Goal: Contribute content: Contribute content

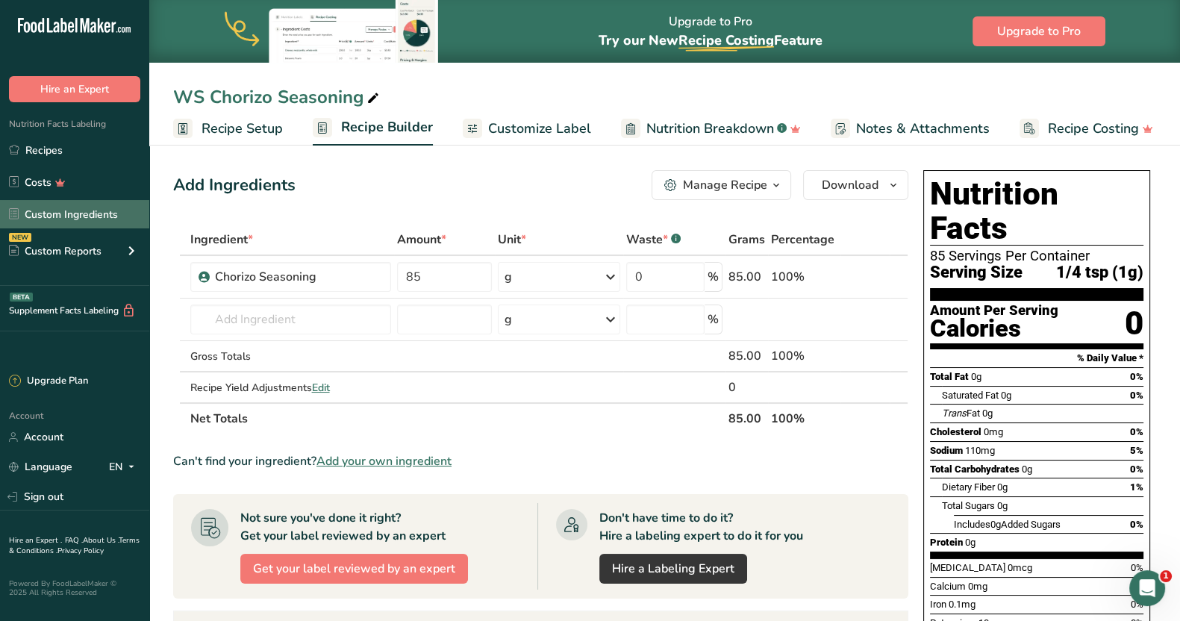
click at [109, 209] on link "Custom Ingredients" at bounding box center [74, 214] width 149 height 28
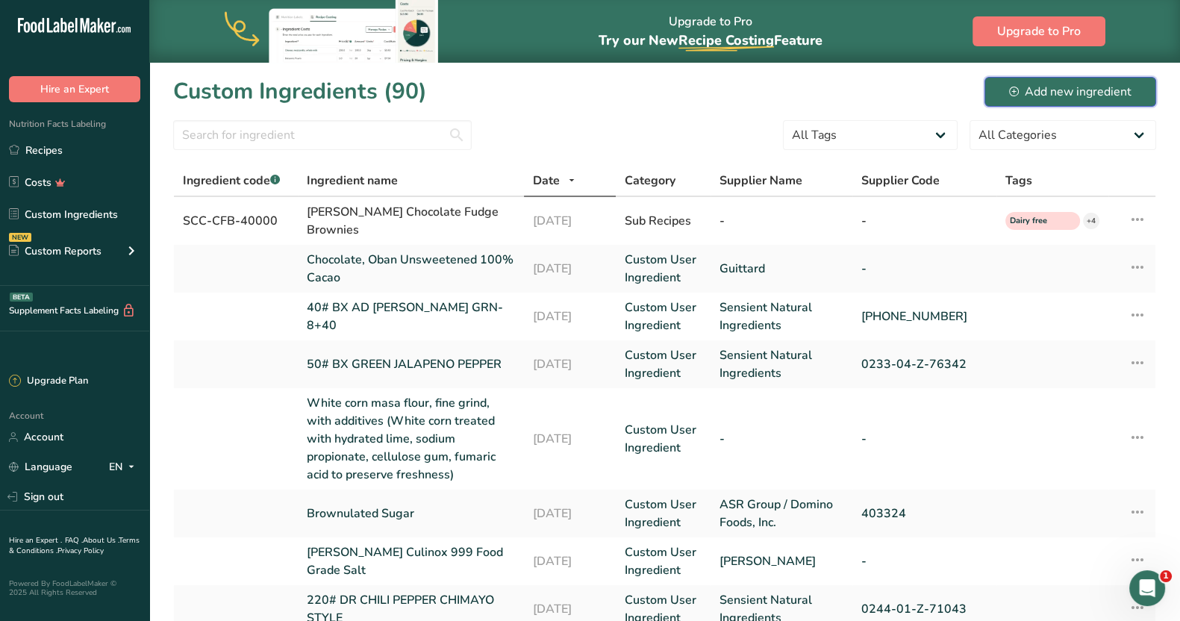
click at [584, 91] on div "Add new ingredient" at bounding box center [1070, 92] width 122 height 18
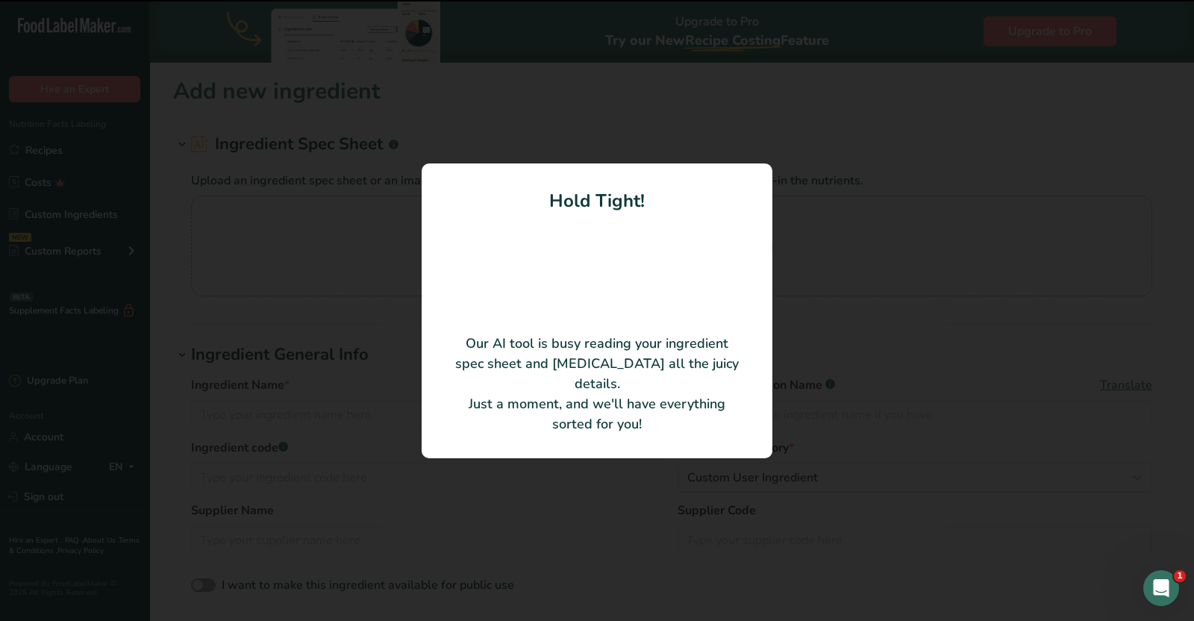
type input "Italian Seasoning"
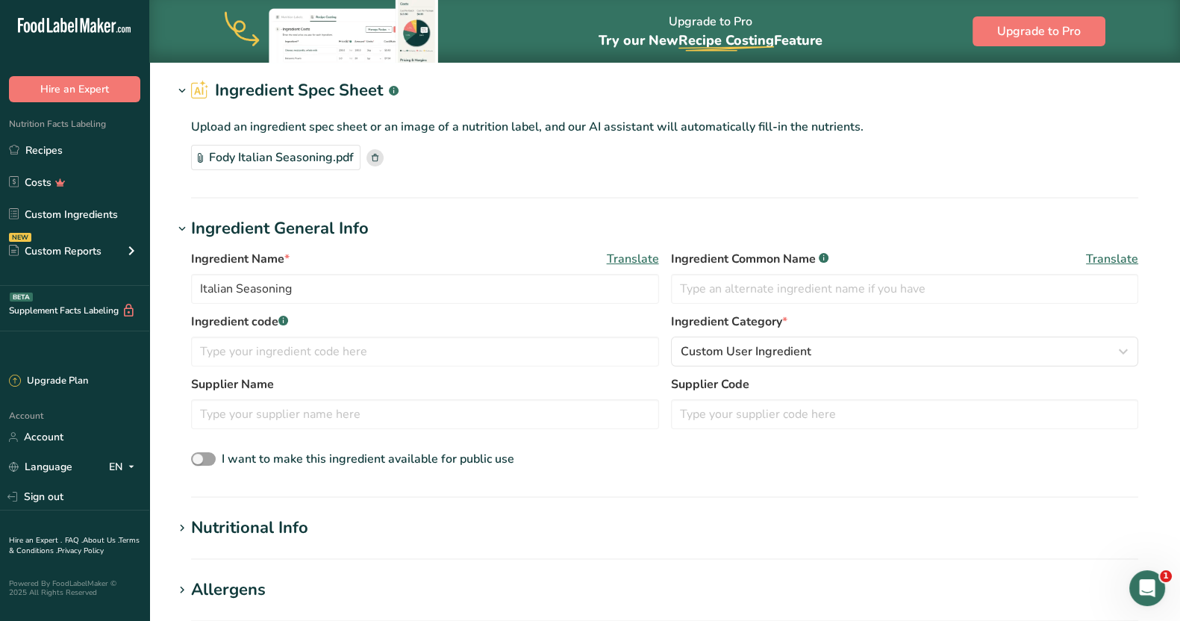
scroll to position [93, 0]
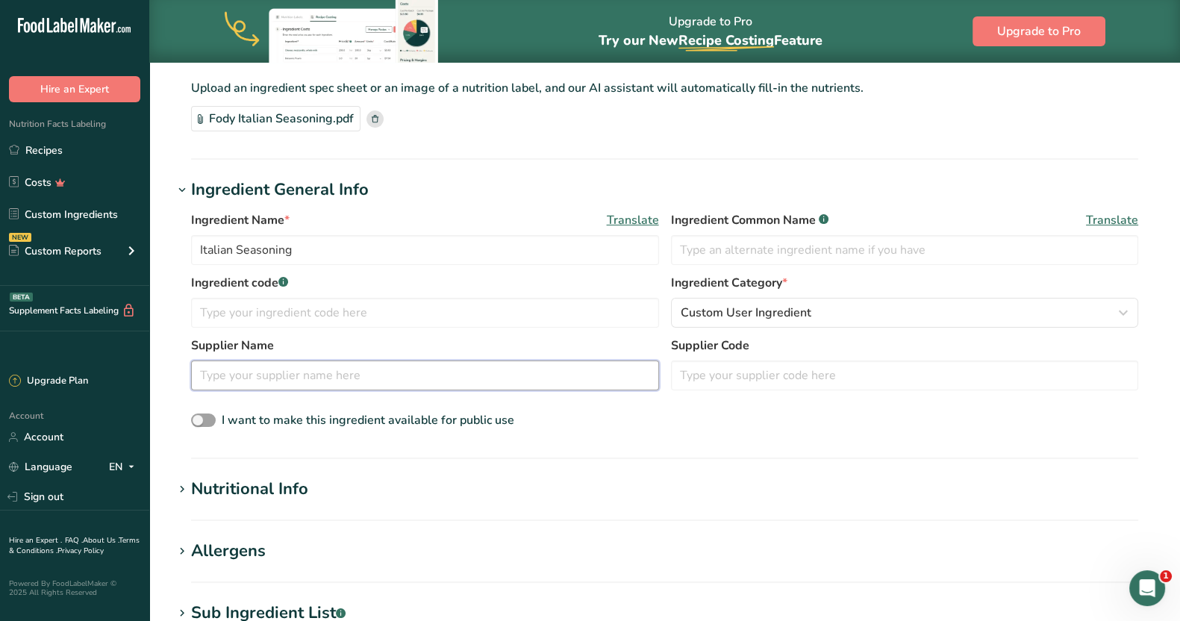
click at [470, 373] on input "text" at bounding box center [425, 375] width 468 height 30
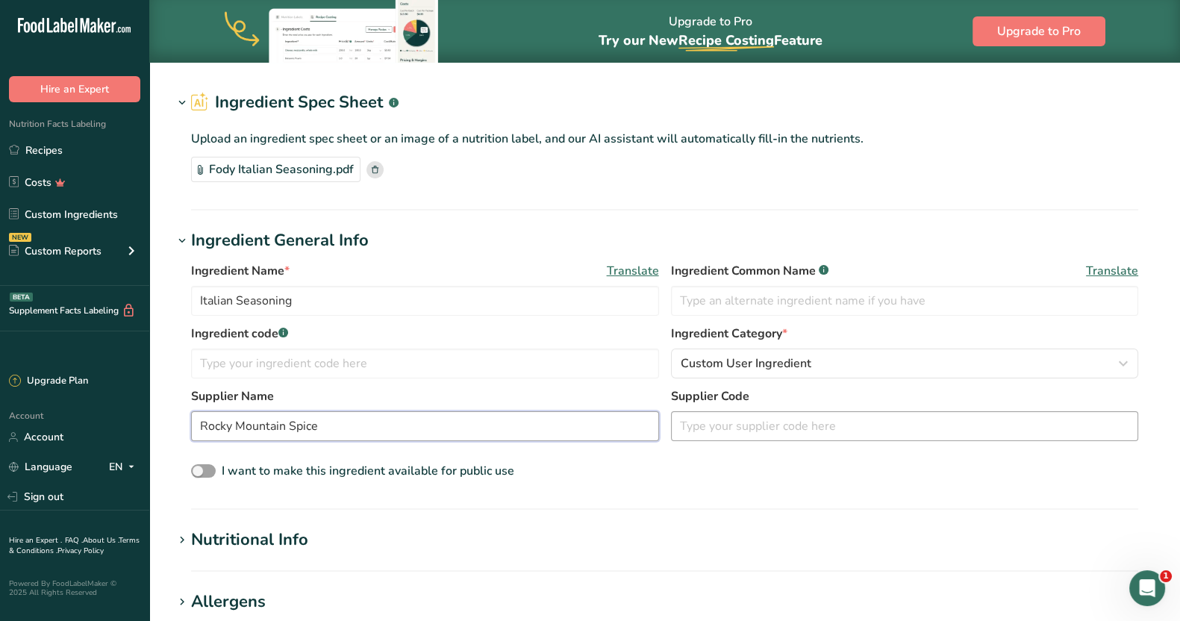
scroll to position [0, 0]
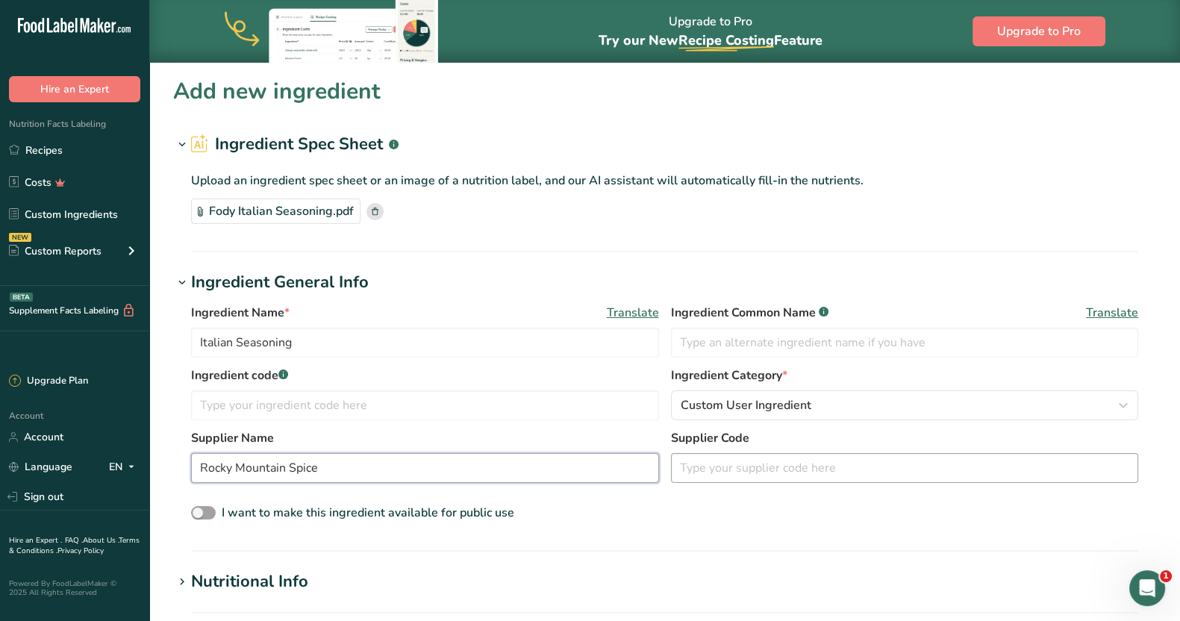
type input "Rocky Mountain Spice"
click at [584, 472] on input "text" at bounding box center [905, 468] width 468 height 30
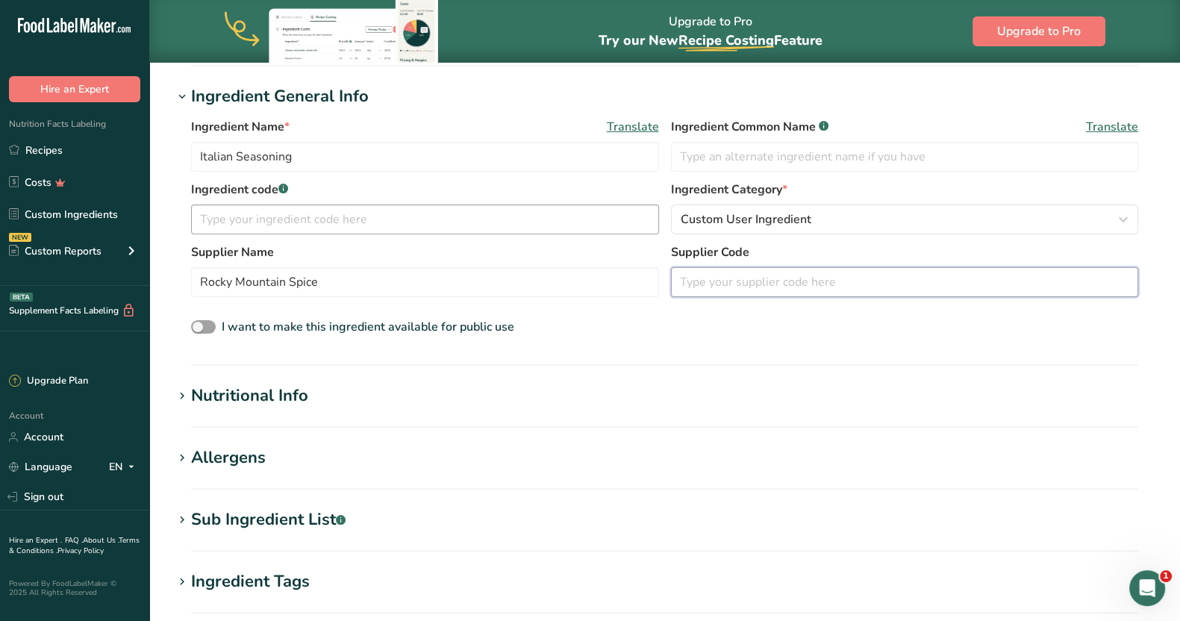
scroll to position [483, 0]
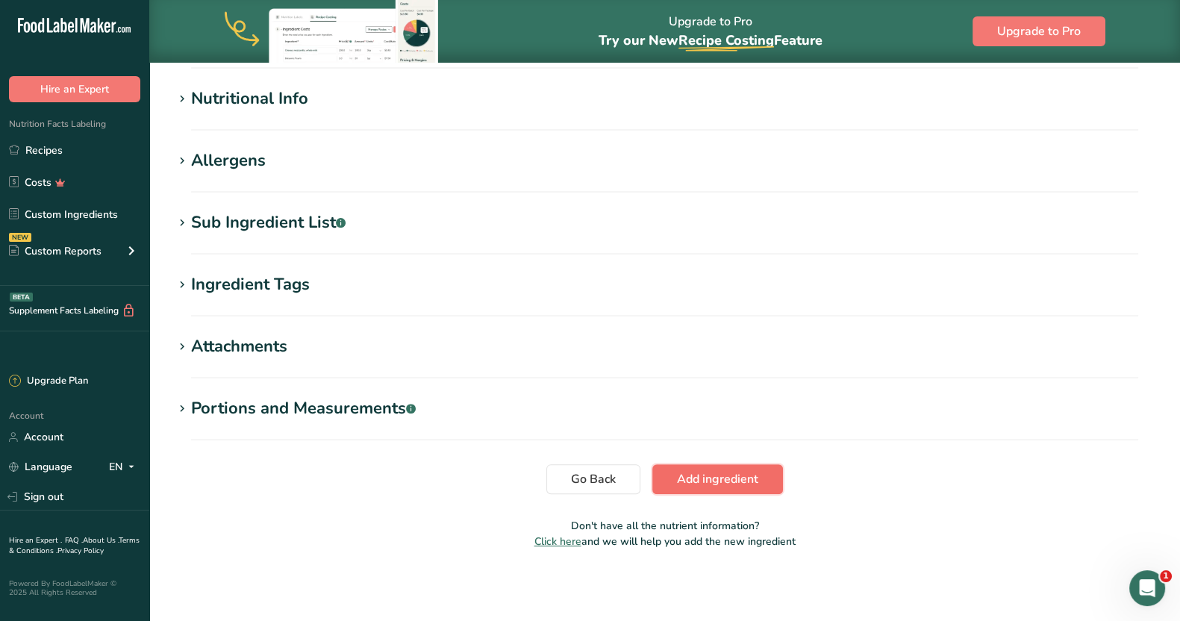
click at [584, 481] on span "Add ingredient" at bounding box center [717, 479] width 81 height 18
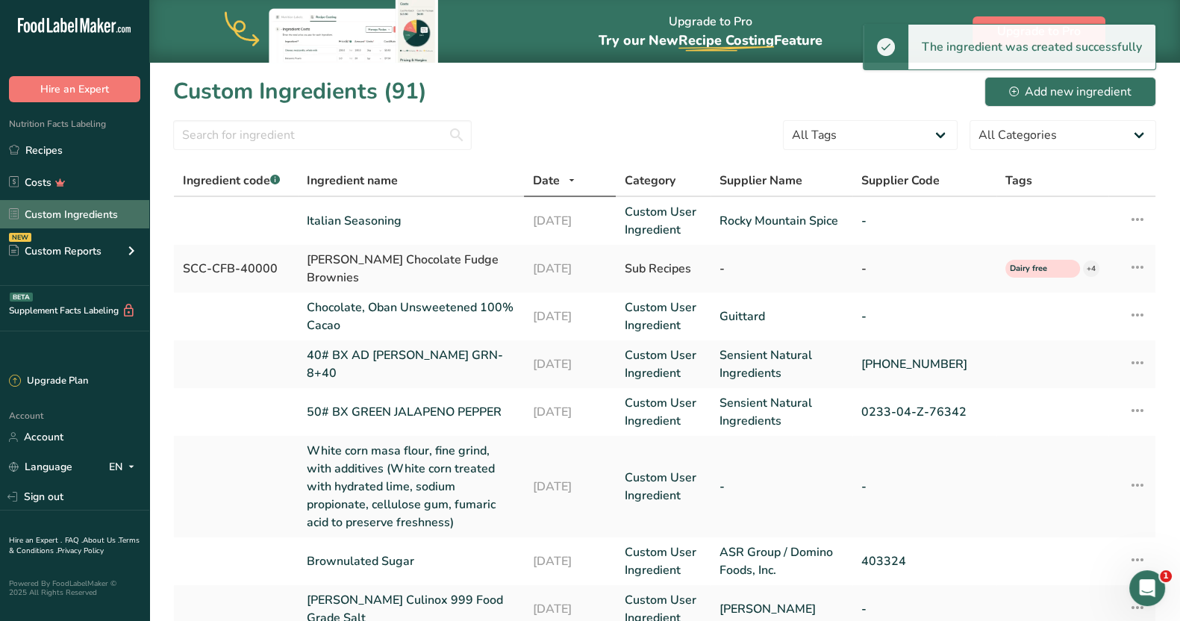
click at [49, 205] on link "Custom Ingredients" at bounding box center [74, 214] width 149 height 28
click at [584, 87] on div "Add new ingredient" at bounding box center [1070, 92] width 122 height 18
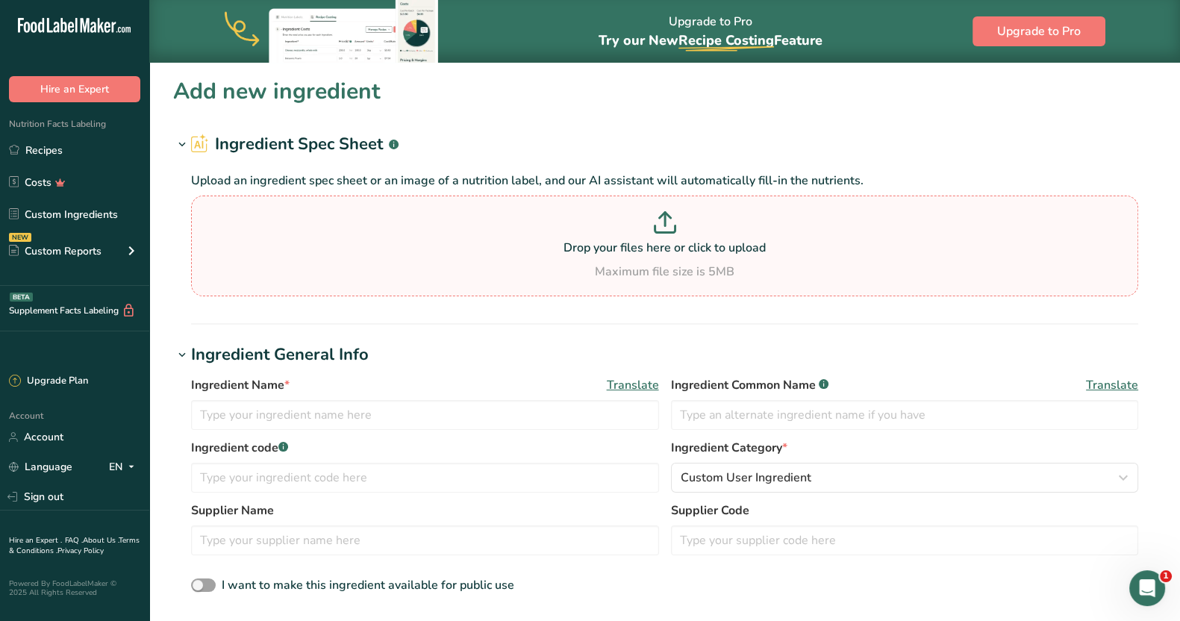
click at [584, 235] on p at bounding box center [665, 225] width 940 height 28
click at [584, 235] on input "Drop your files here or click to upload Maximum file size is 5MB" at bounding box center [664, 246] width 947 height 101
type input "C:\fakepath\Fody Tikka Masala Seasoning.pdf"
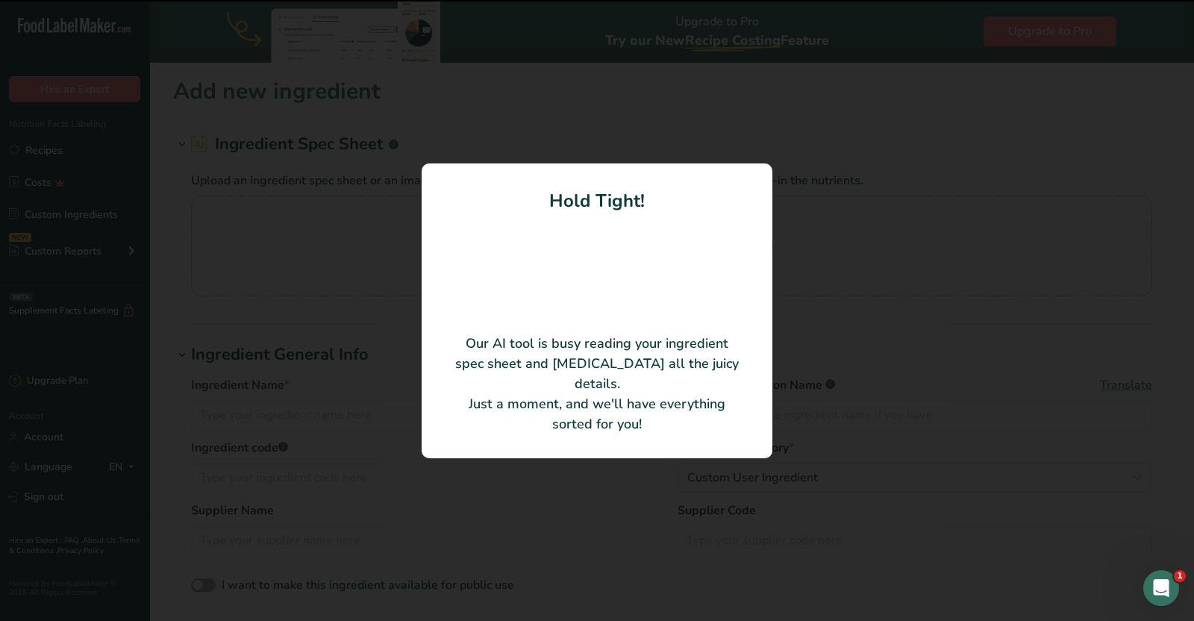
type input "[PERSON_NAME] Spice Blend"
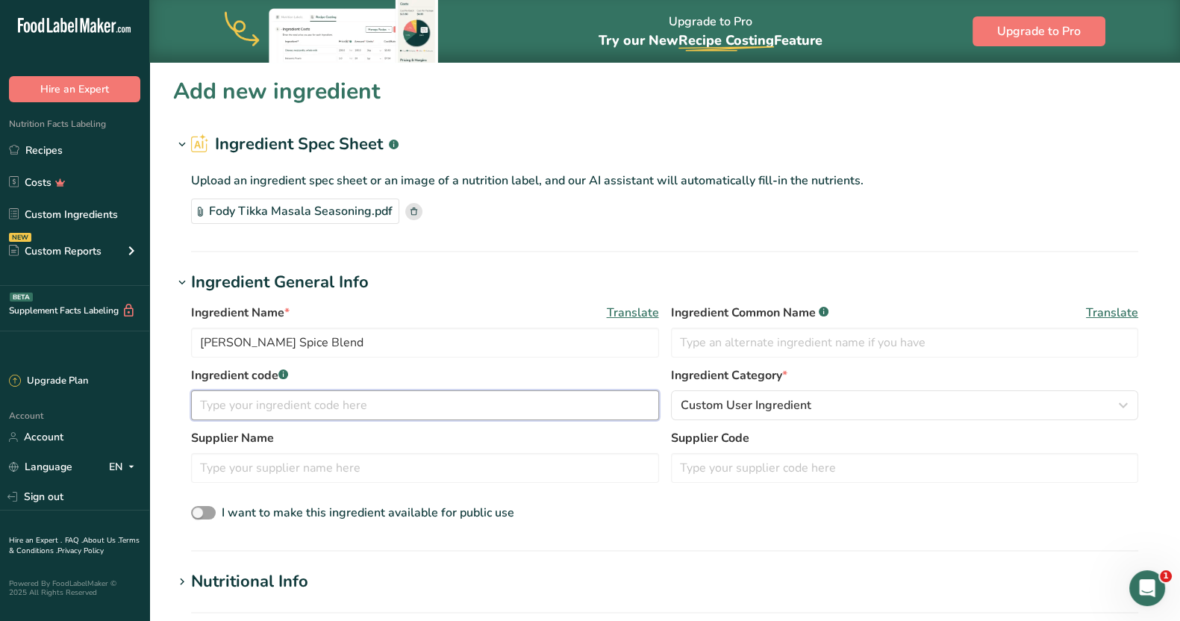
click at [443, 411] on input "text" at bounding box center [425, 405] width 468 height 30
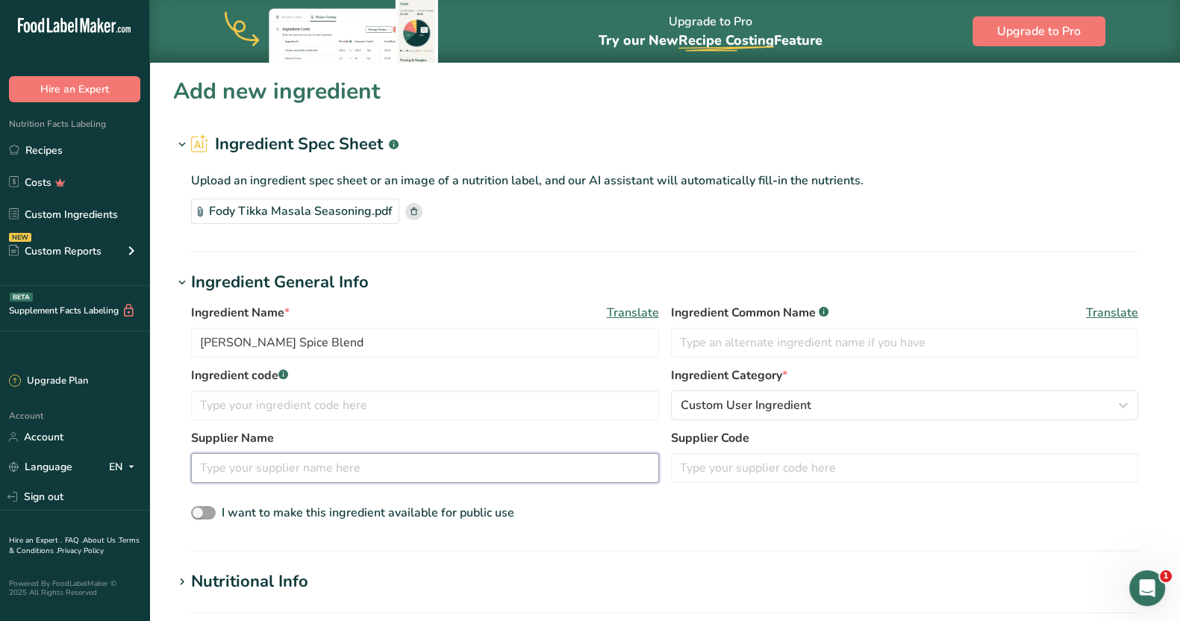
click at [500, 464] on input "text" at bounding box center [425, 468] width 468 height 30
type input "Rocky Mountain Spice"
click at [534, 507] on div "I want to make this ingredient available for public use" at bounding box center [664, 513] width 947 height 19
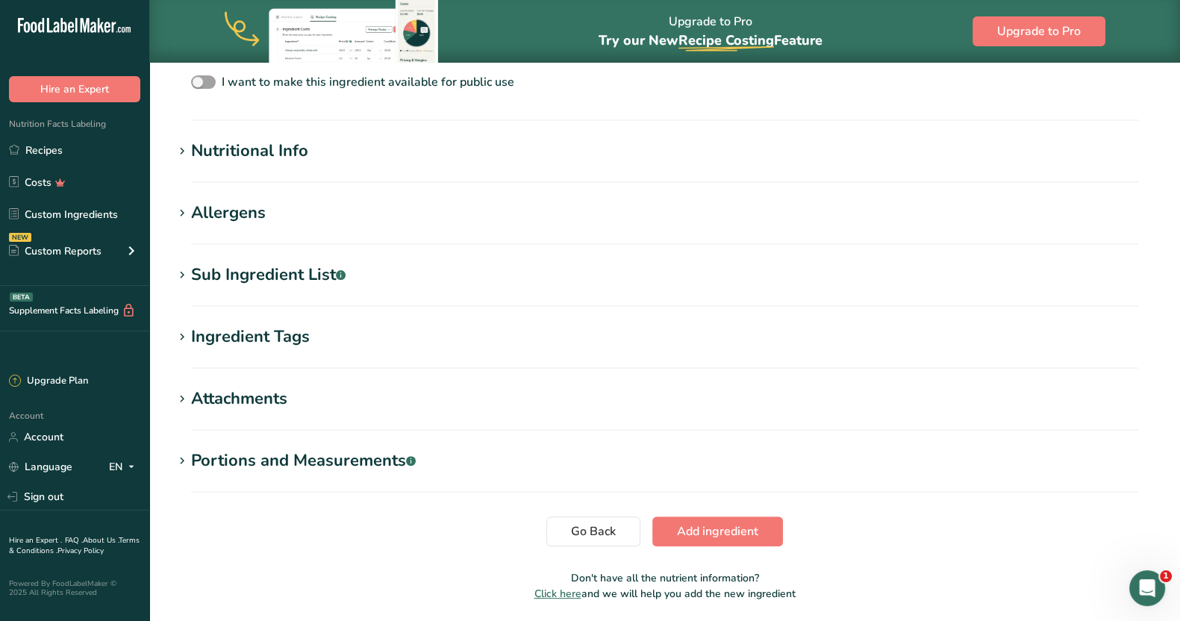
scroll to position [466, 0]
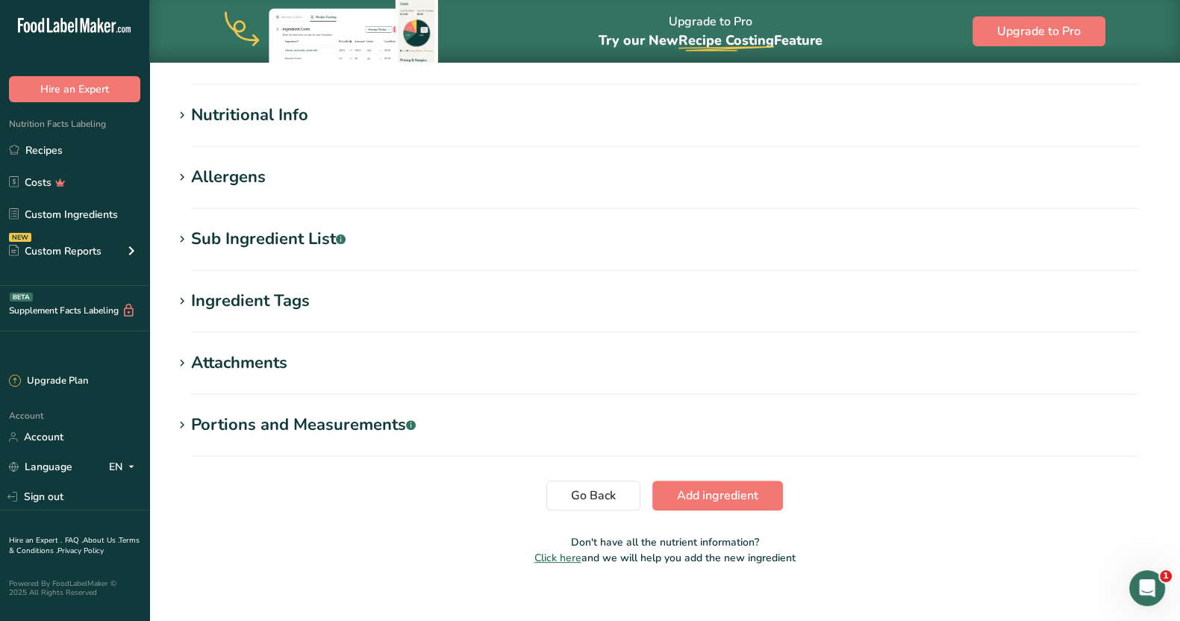
click at [189, 233] on span at bounding box center [182, 240] width 18 height 18
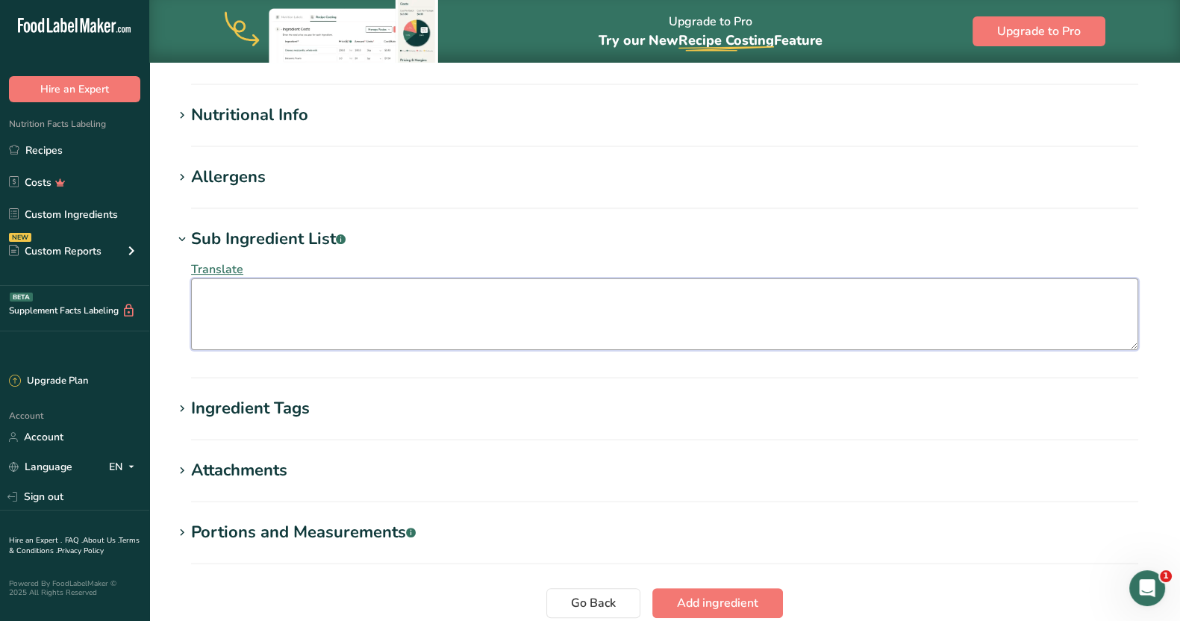
click at [236, 292] on textarea at bounding box center [664, 314] width 947 height 72
paste textarea "Spices (Cumin, Coriander, Fennel, Cinnamon, Star Anise, Clove, Cardamon, Nutmeg…"
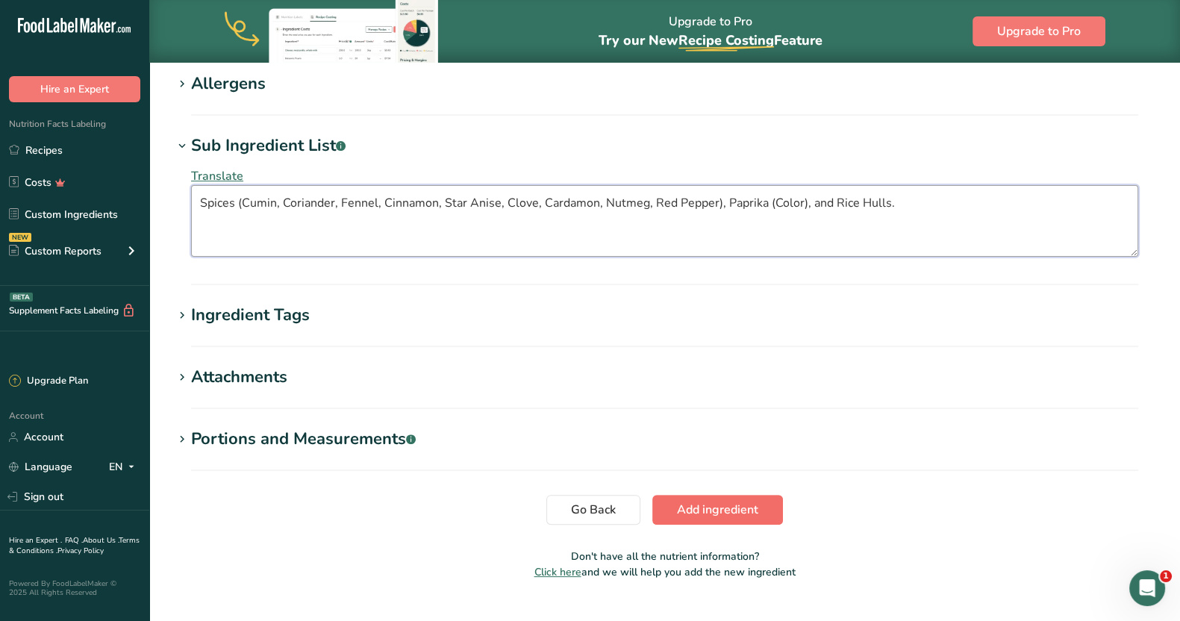
type textarea "Spices (Cumin, Coriander, Fennel, Cinnamon, Star Anise, Clove, Cardamon, Nutmeg…"
click at [584, 504] on span "Add ingredient" at bounding box center [717, 510] width 81 height 18
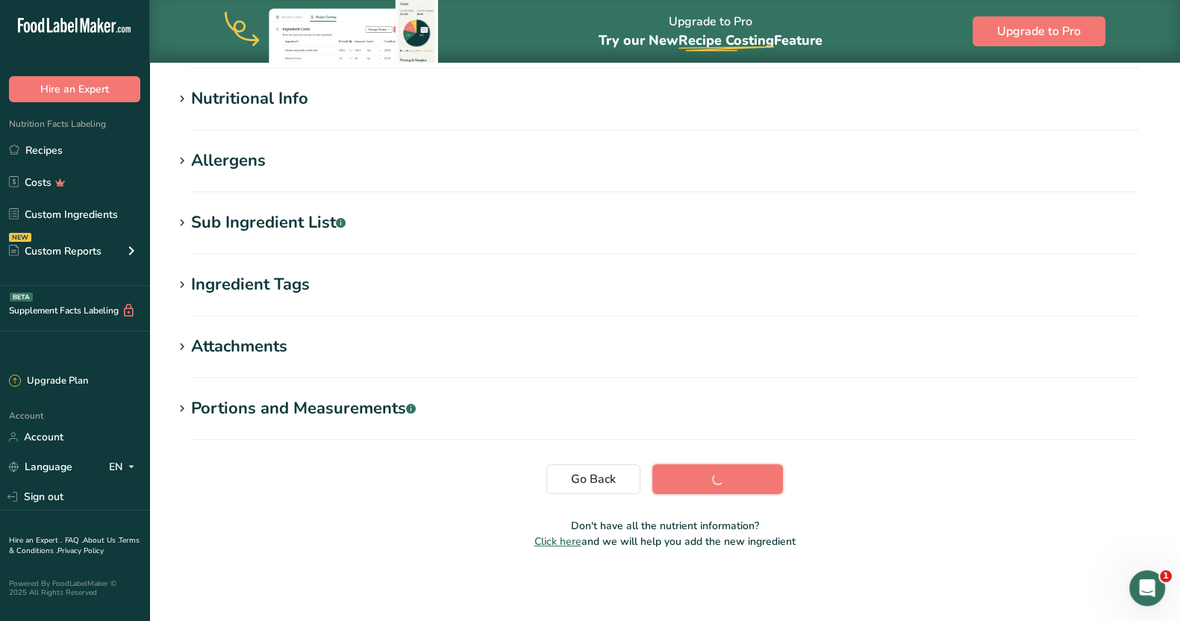
scroll to position [169, 0]
click at [584, 478] on span "Add ingredient" at bounding box center [717, 479] width 81 height 18
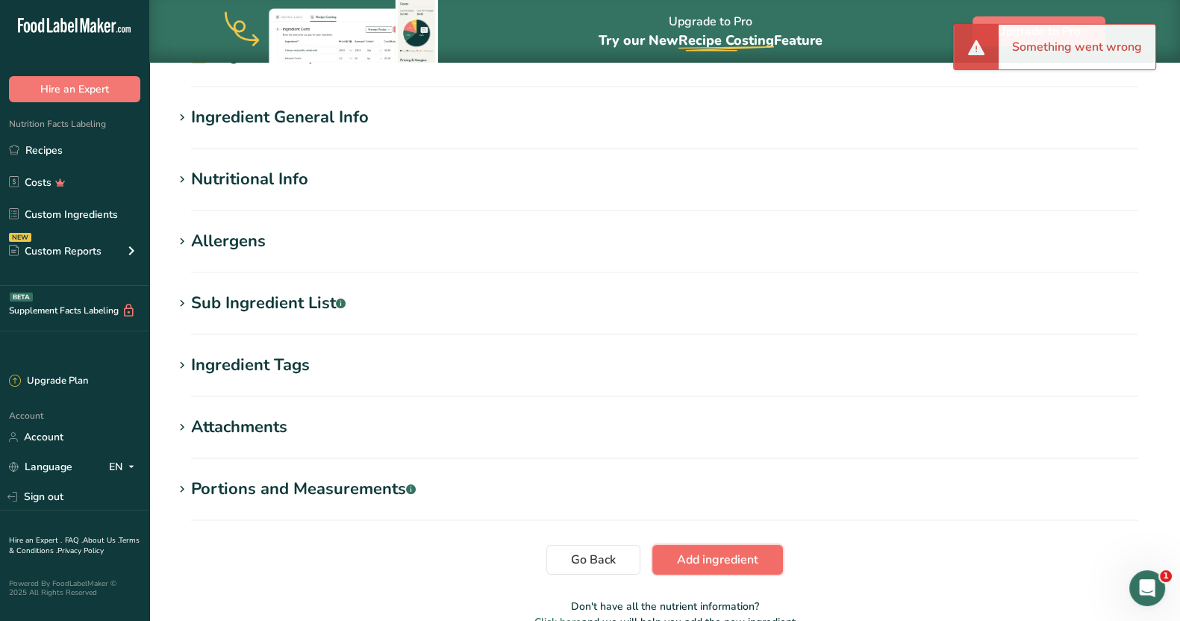
scroll to position [0, 0]
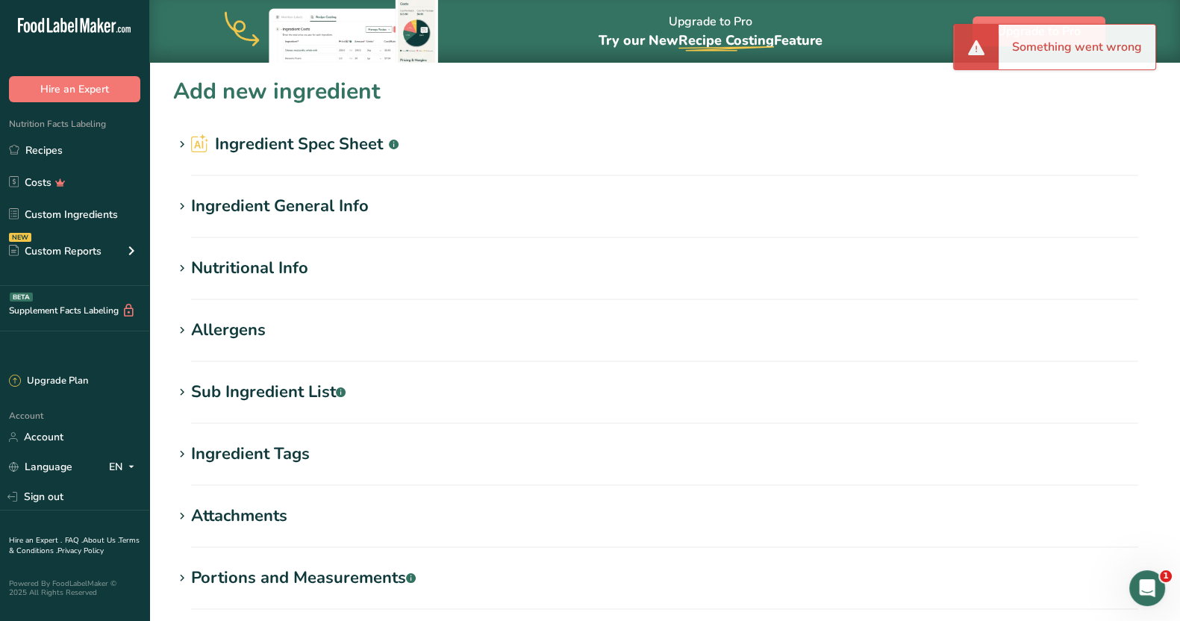
click at [253, 200] on div "Ingredient General Info" at bounding box center [280, 206] width 178 height 25
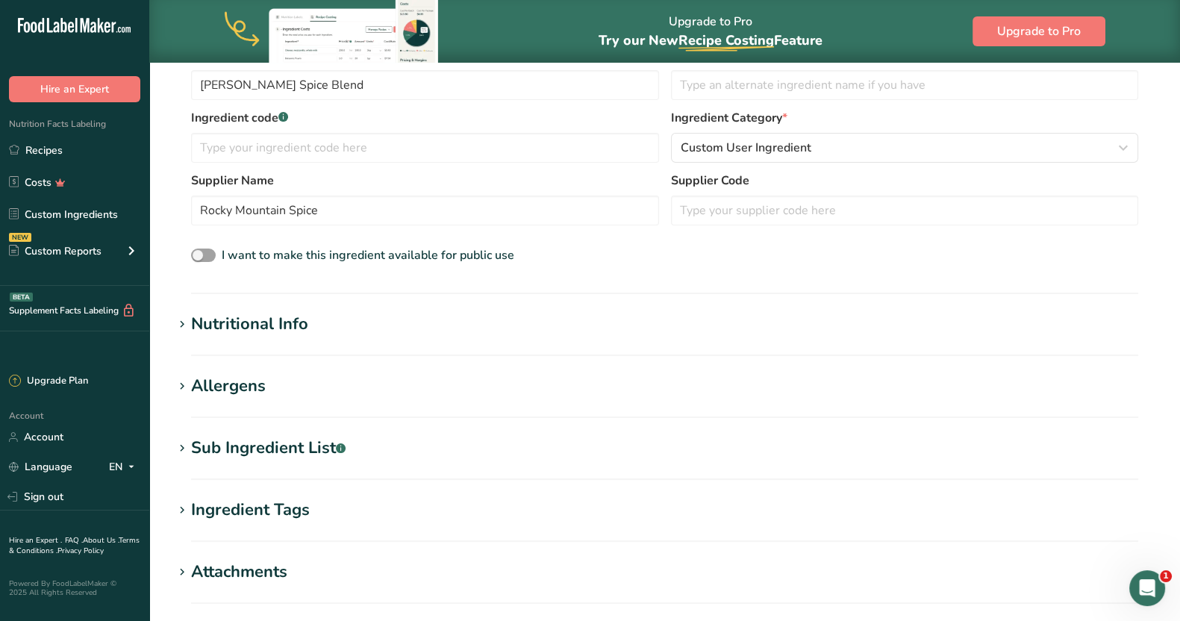
scroll to position [186, 0]
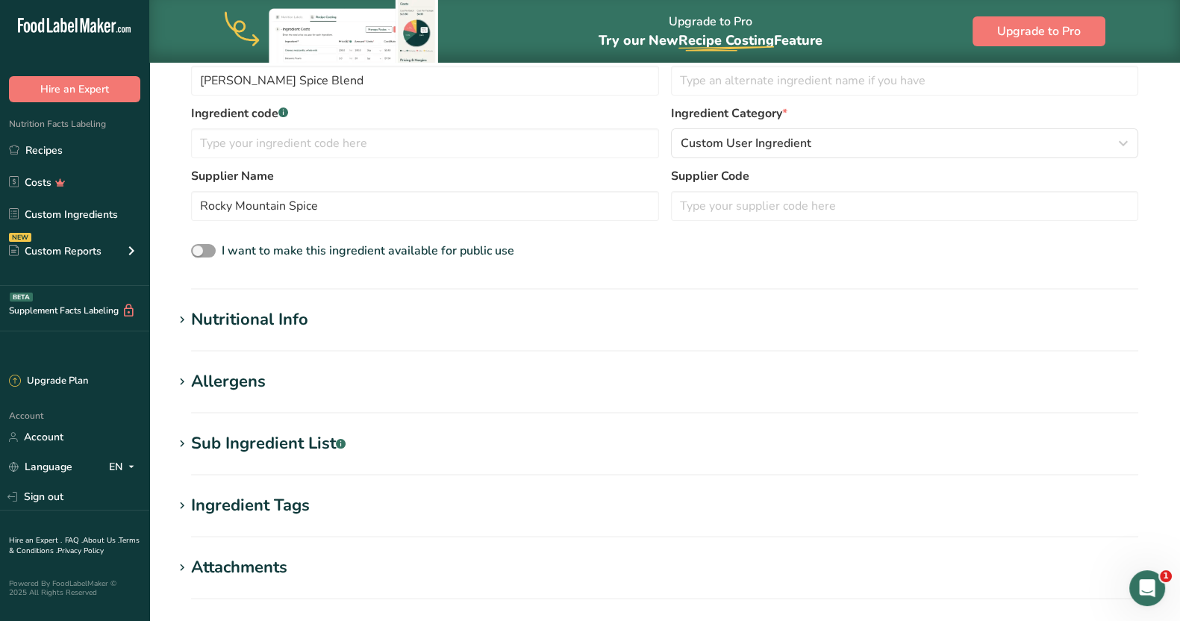
click at [270, 320] on div "Nutritional Info" at bounding box center [249, 319] width 117 height 25
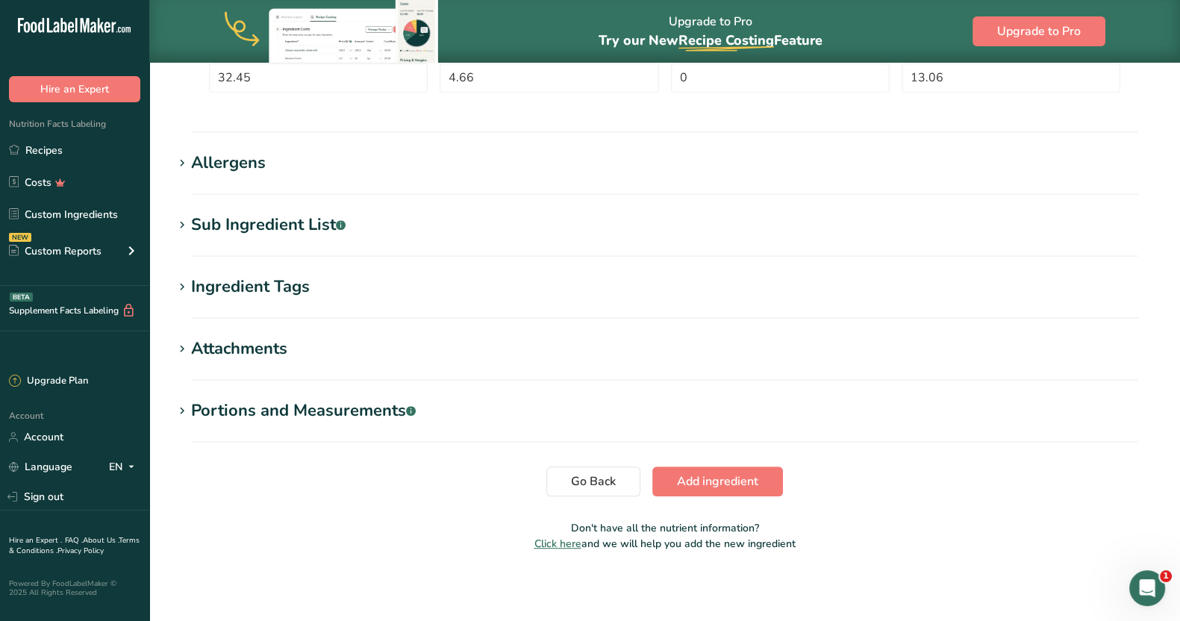
scroll to position [752, 0]
click at [252, 154] on div "Allergens" at bounding box center [228, 161] width 75 height 25
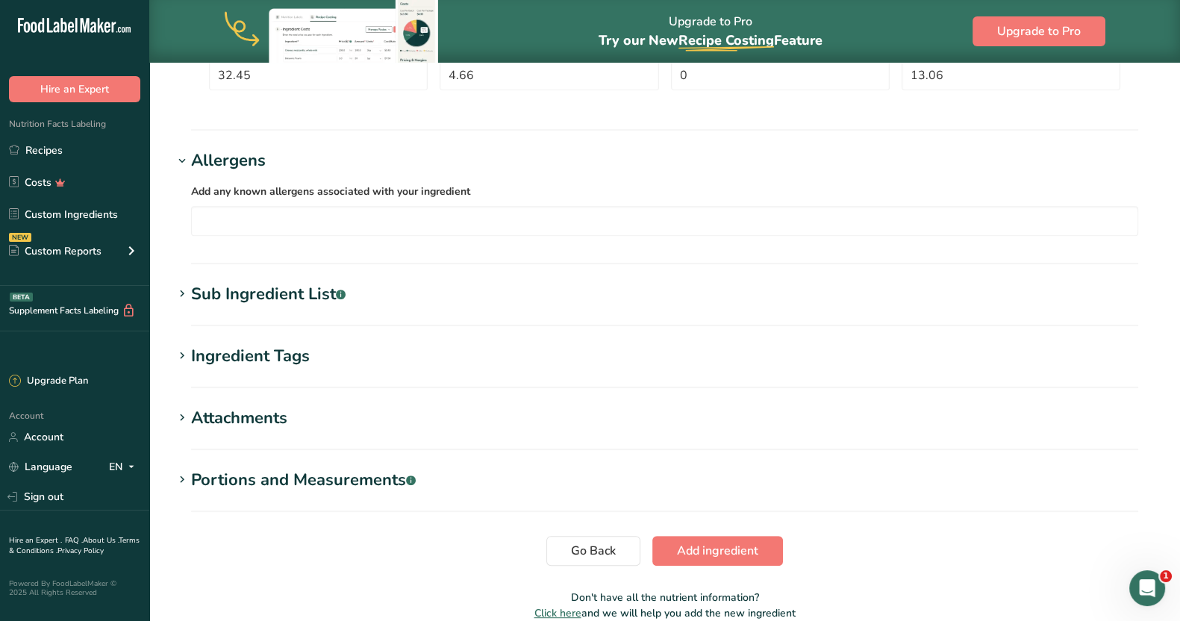
click at [294, 286] on div "Sub Ingredient List .a-a{fill:#347362;}.b-a{fill:#fff;}" at bounding box center [268, 294] width 154 height 25
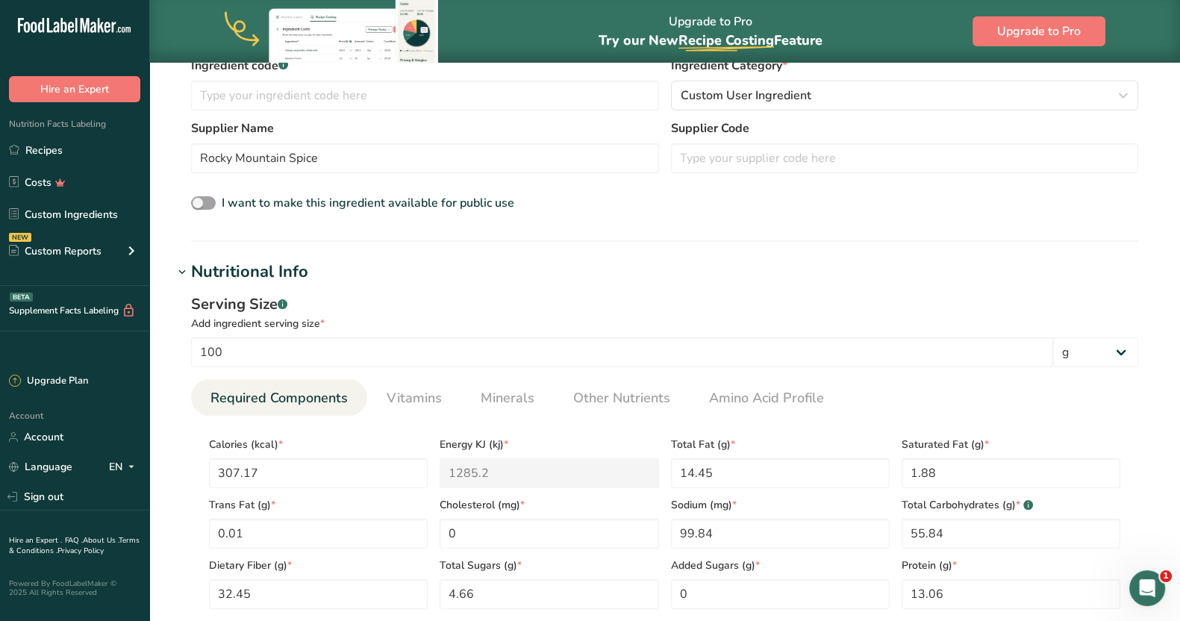
scroll to position [0, 0]
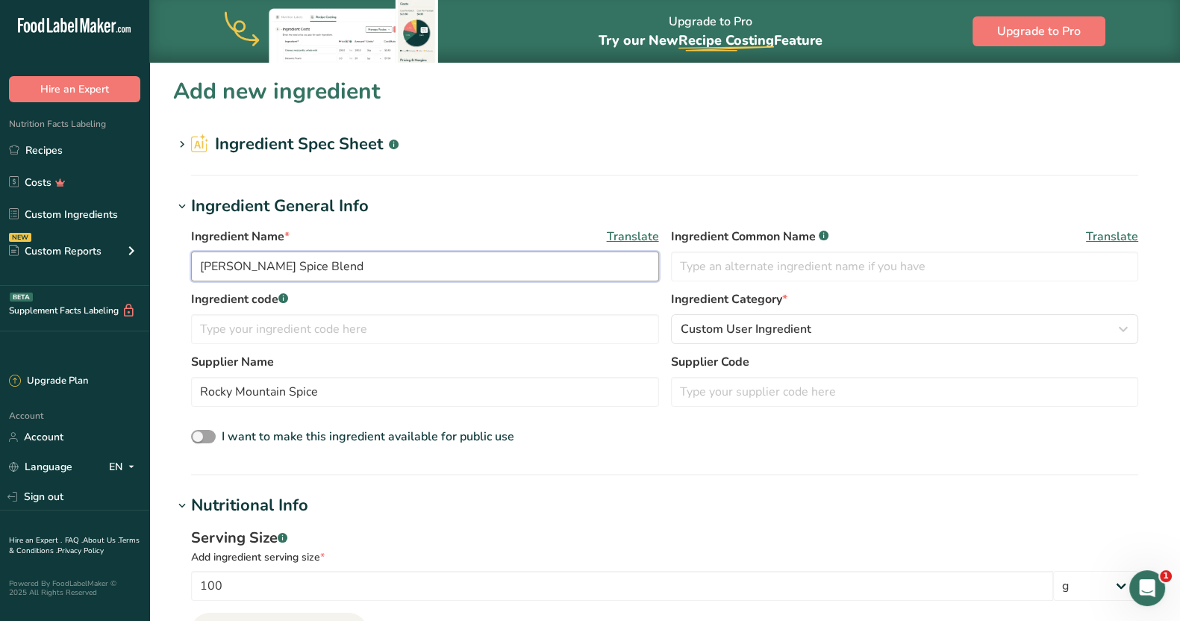
click at [357, 275] on input "[PERSON_NAME] Spice Blend" at bounding box center [425, 266] width 468 height 30
click at [584, 274] on input "text" at bounding box center [905, 266] width 468 height 30
click at [380, 394] on input "Rocky Mountain Spice" at bounding box center [425, 392] width 468 height 30
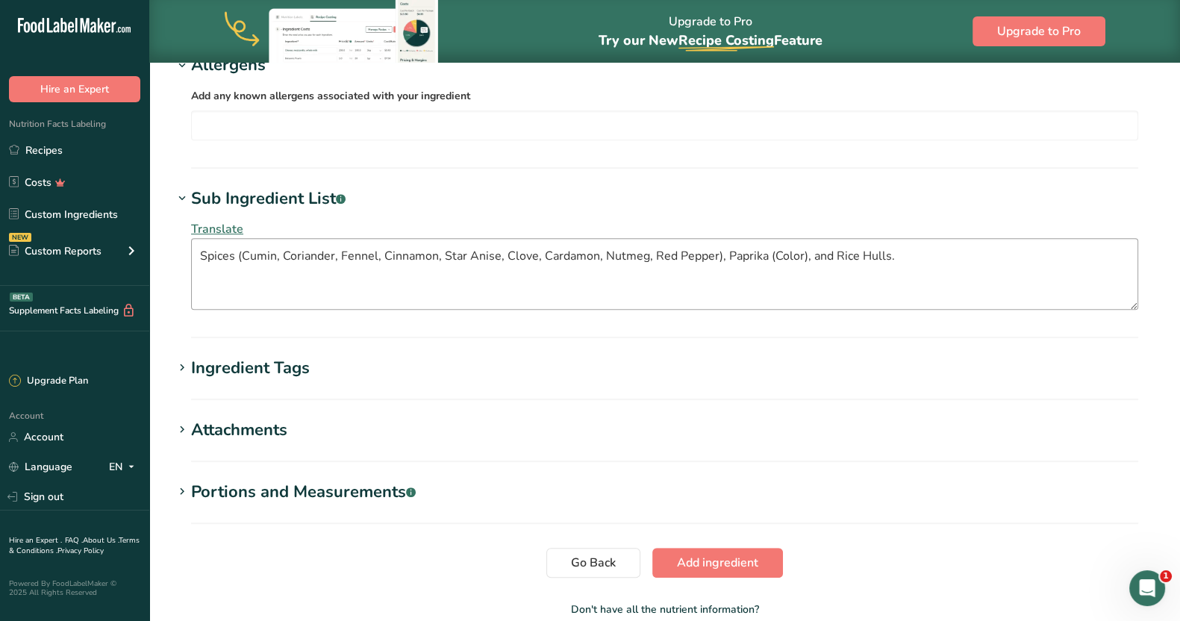
scroll to position [931, 0]
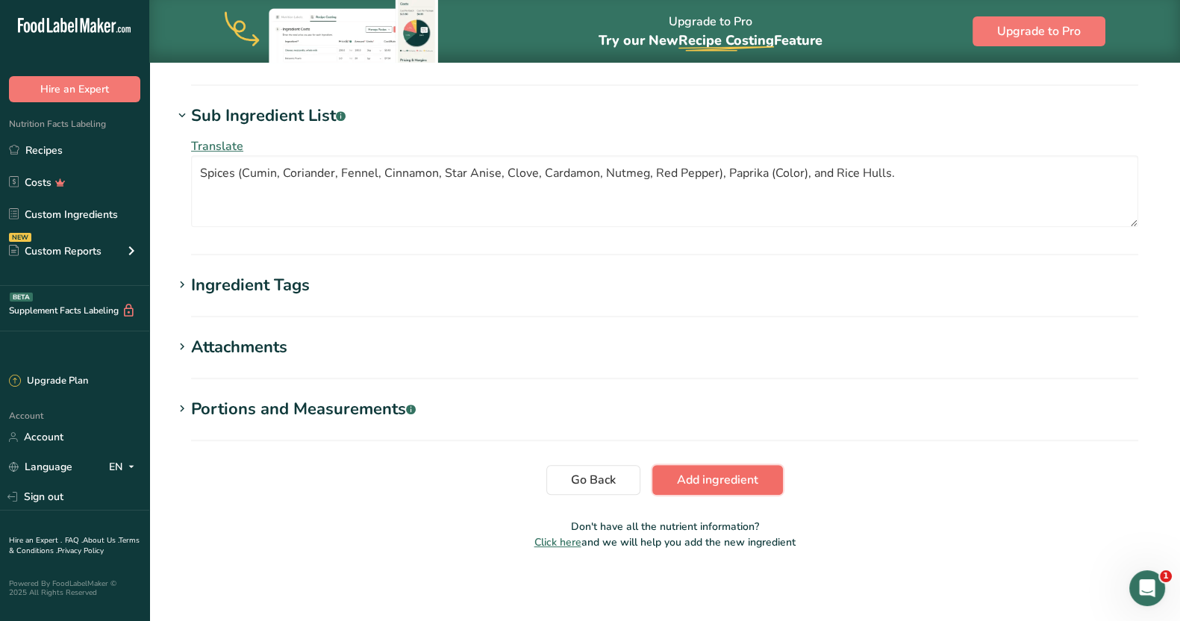
click at [584, 466] on button "Add ingredient" at bounding box center [717, 480] width 131 height 30
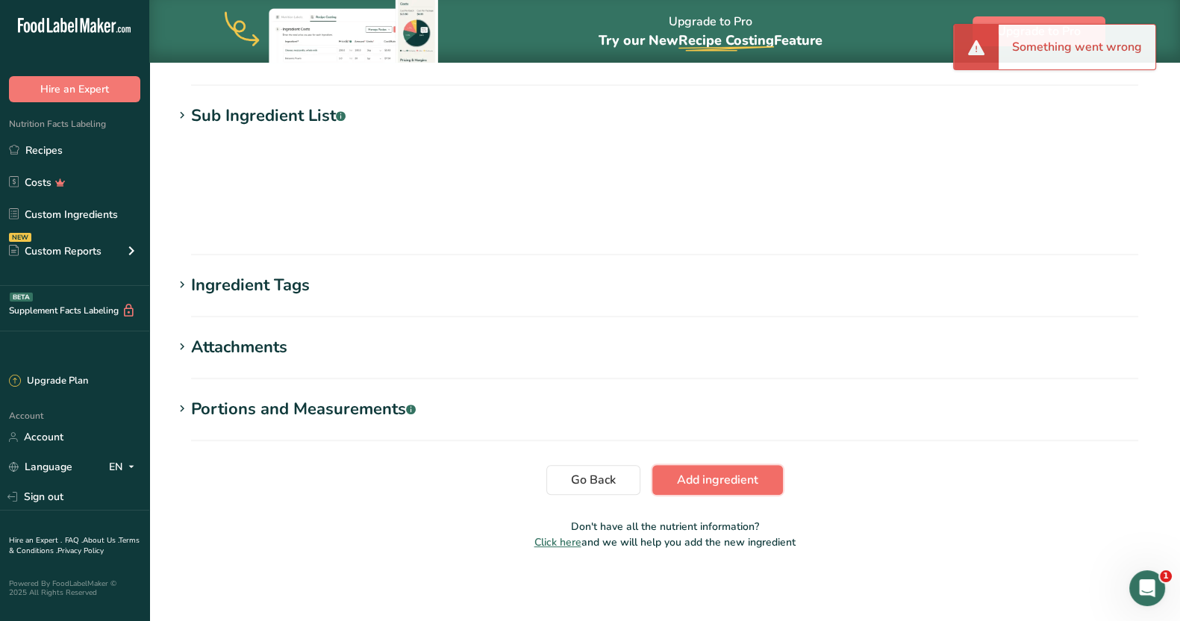
scroll to position [169, 0]
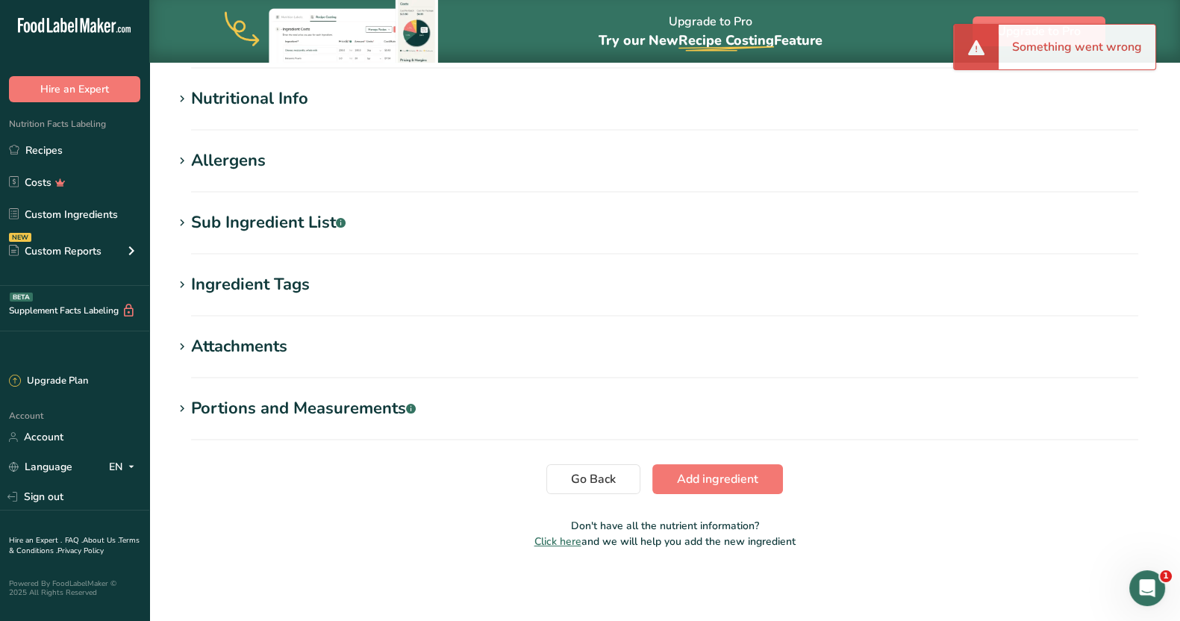
click at [584, 49] on div "Something went wrong" at bounding box center [1076, 47] width 157 height 45
click at [584, 56] on div at bounding box center [976, 47] width 45 height 45
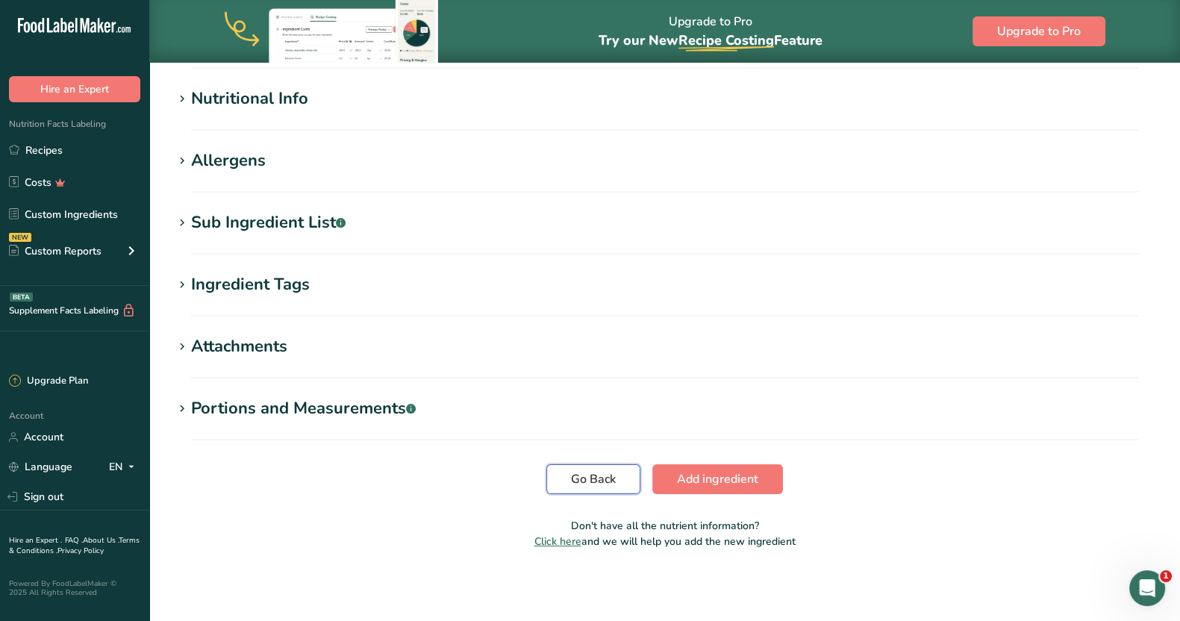
click at [584, 464] on button "Go Back" at bounding box center [593, 479] width 94 height 30
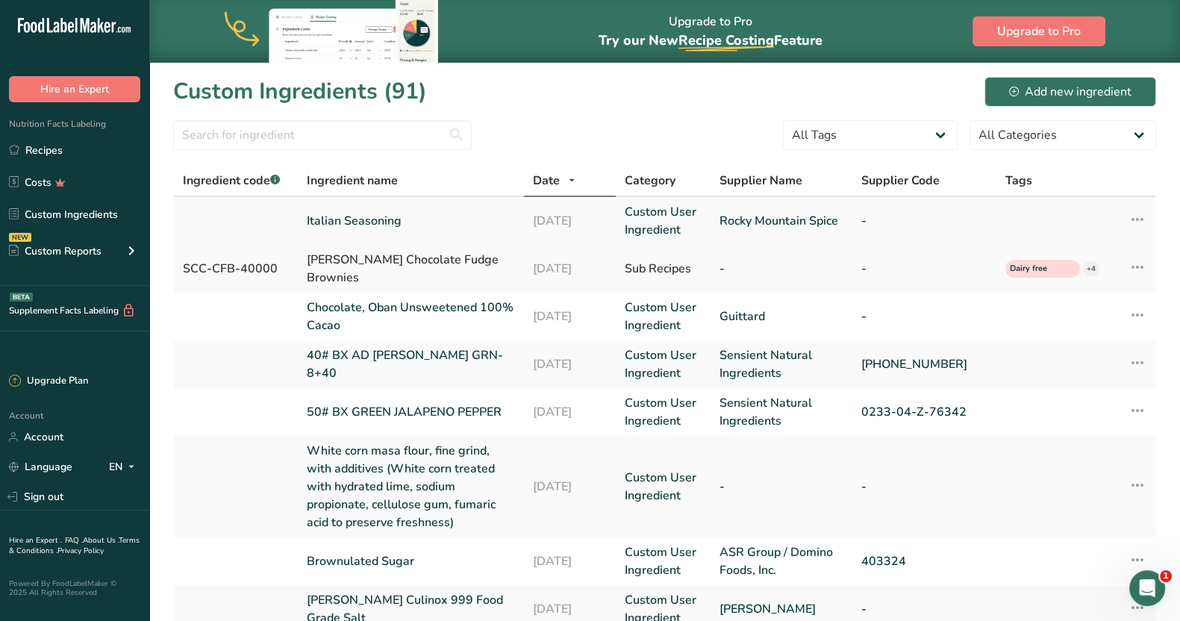
click at [584, 222] on link "Rocky Mountain Spice" at bounding box center [781, 221] width 125 height 18
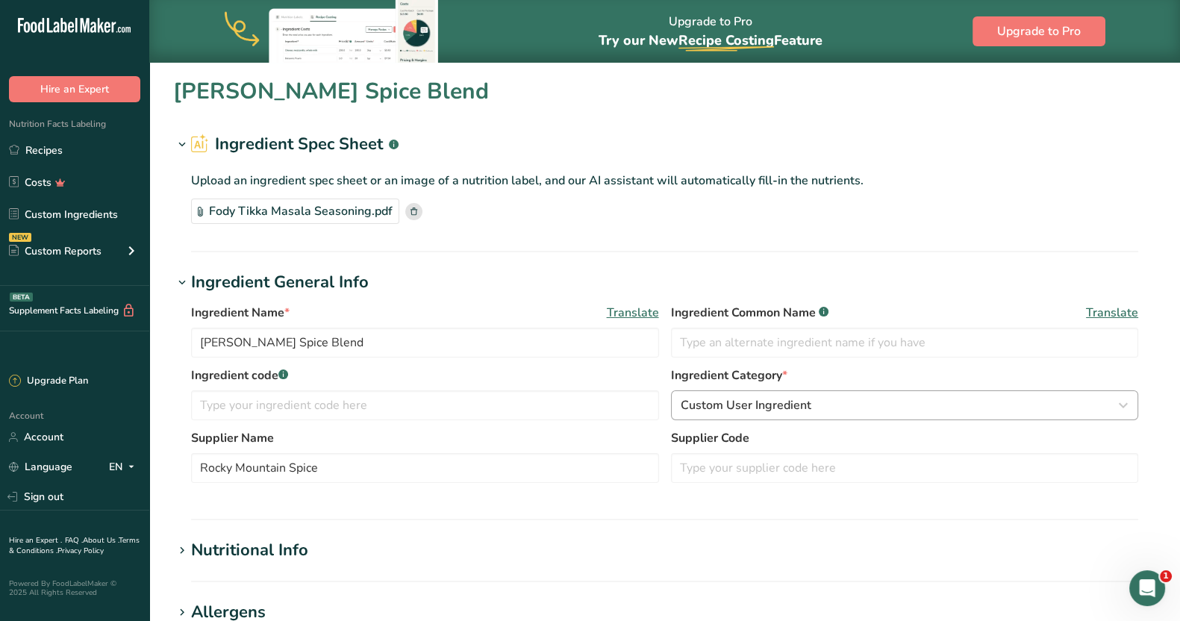
type input "Italian Seasoning"
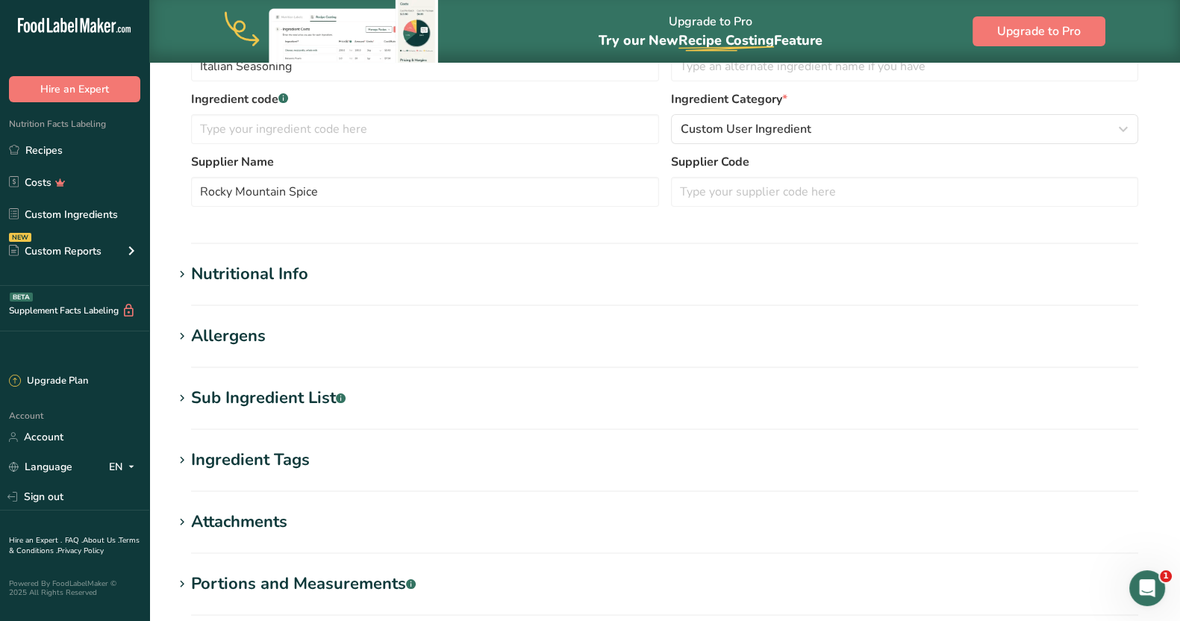
scroll to position [372, 0]
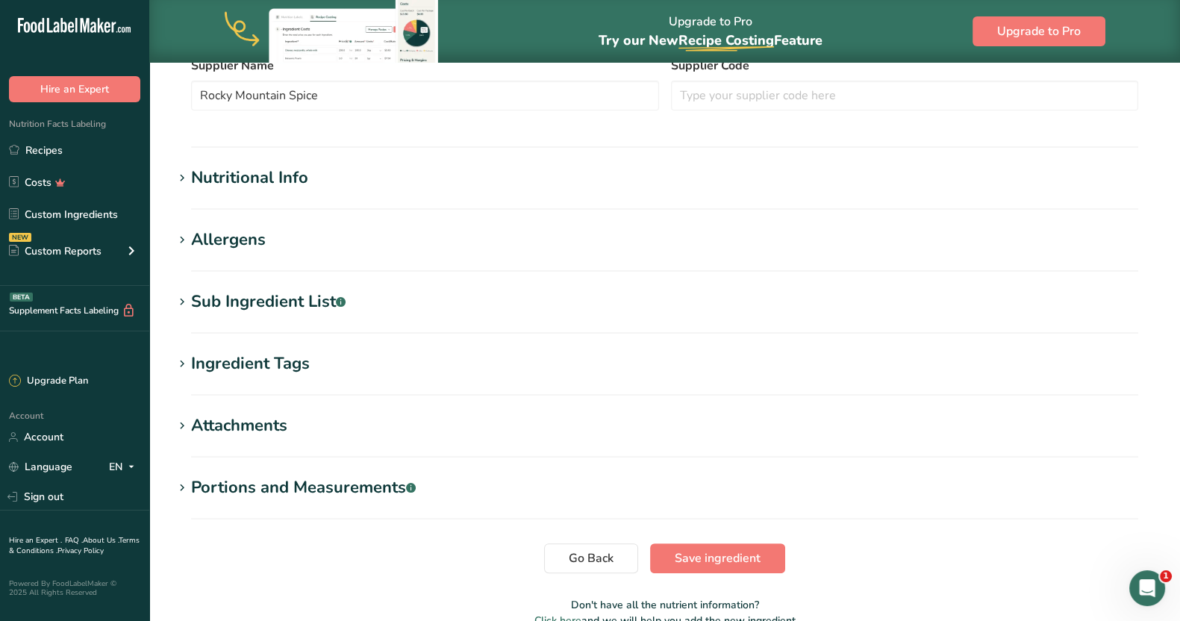
click at [239, 305] on div "Sub Ingredient List .a-a{fill:#347362;}.b-a{fill:#fff;}" at bounding box center [268, 302] width 154 height 25
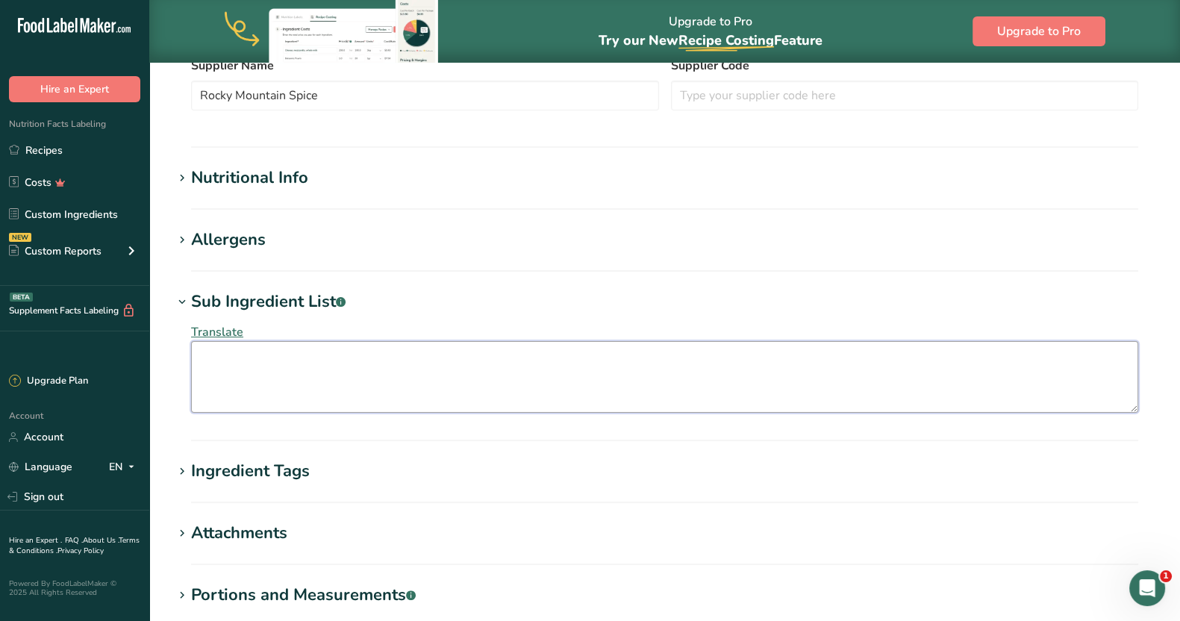
click at [272, 378] on textarea at bounding box center [664, 377] width 947 height 72
paste textarea "Spices (Oregano, Basil, Thyme, Marjoram, [PERSON_NAME], Spearmint)."
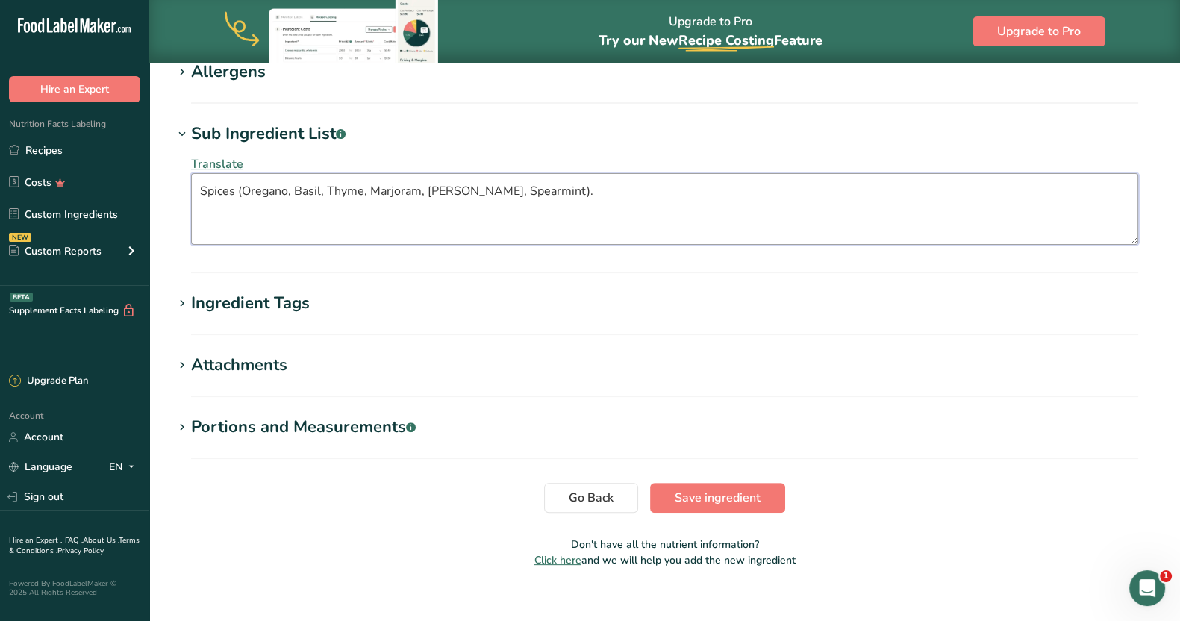
scroll to position [558, 0]
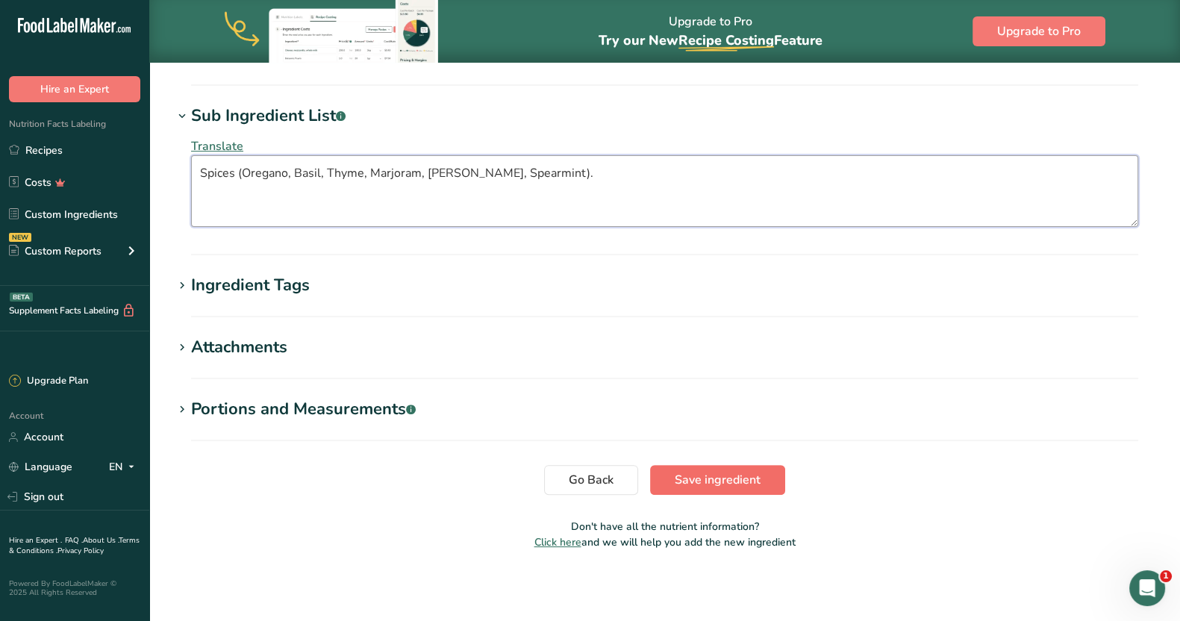
type textarea "Spices (Oregano, Basil, Thyme, Marjoram, [PERSON_NAME], Spearmint)."
click at [584, 480] on span "Save ingredient" at bounding box center [718, 480] width 86 height 18
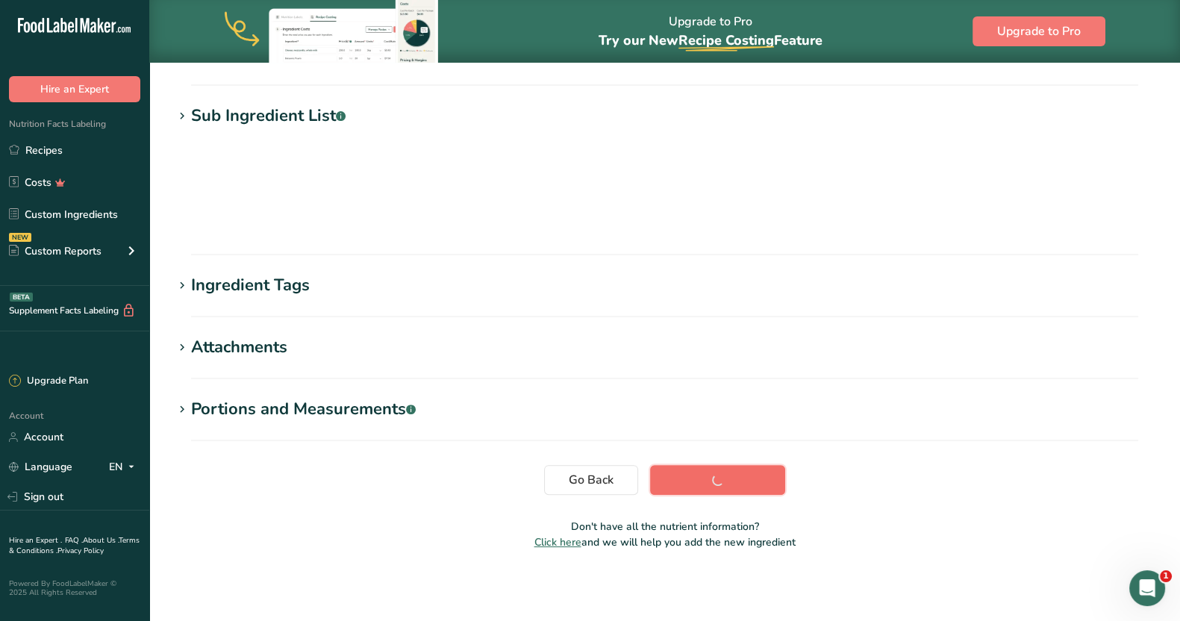
scroll to position [169, 0]
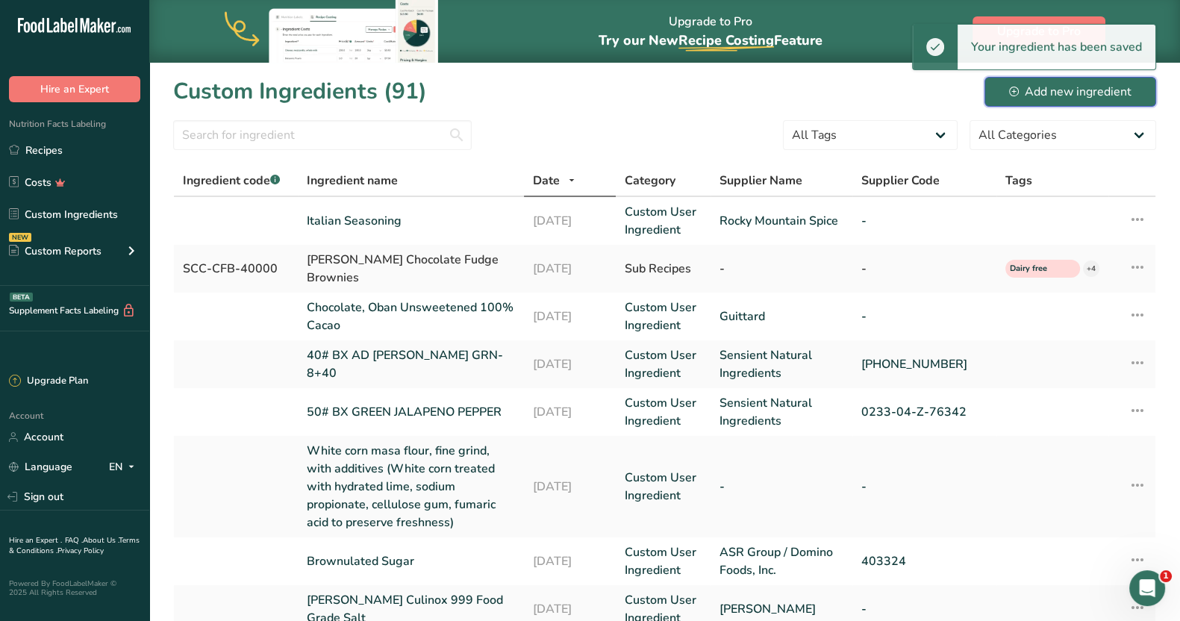
click at [584, 91] on icon at bounding box center [1013, 91] width 4 height 4
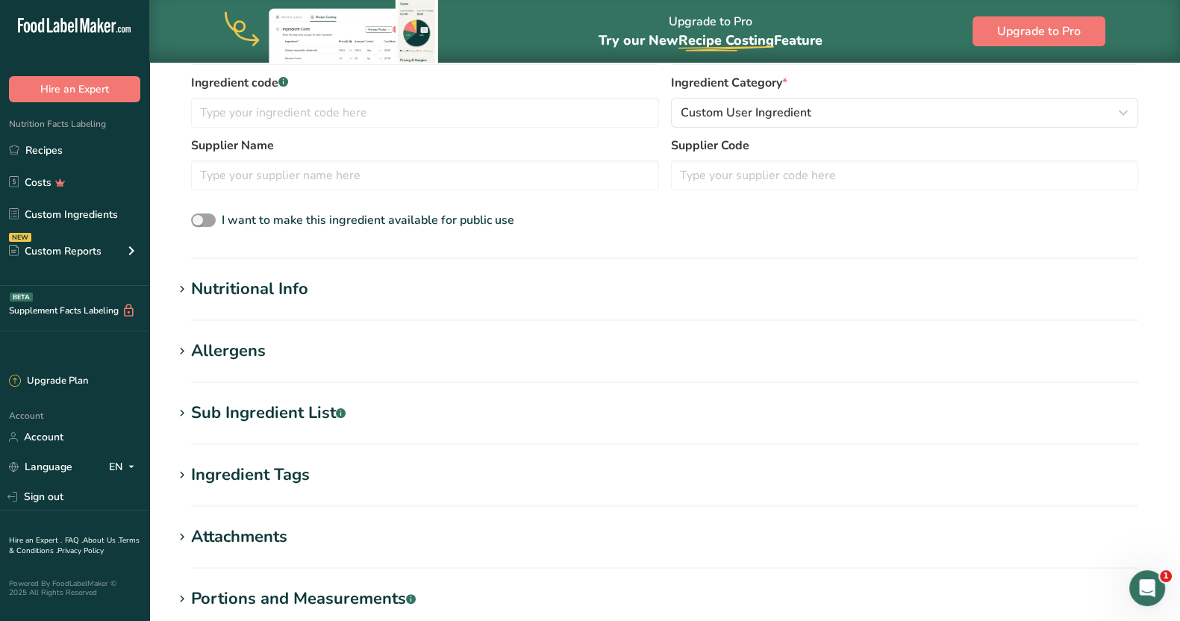
scroll to position [372, 0]
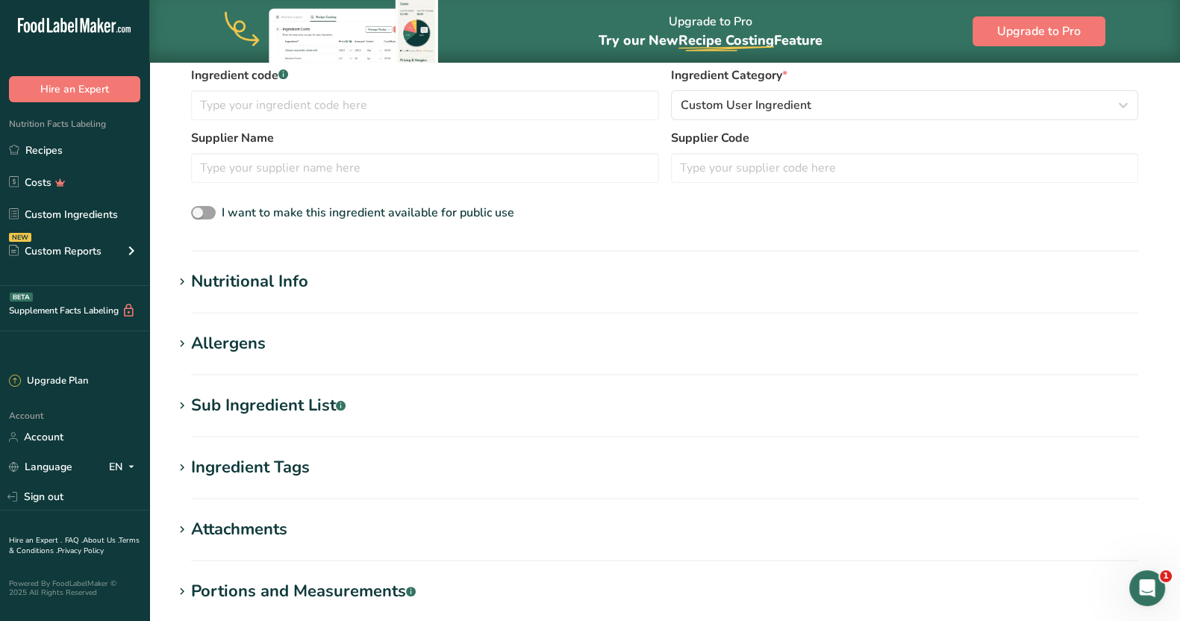
click at [220, 400] on div "Sub Ingredient List .a-a{fill:#347362;}.b-a{fill:#fff;}" at bounding box center [268, 405] width 154 height 25
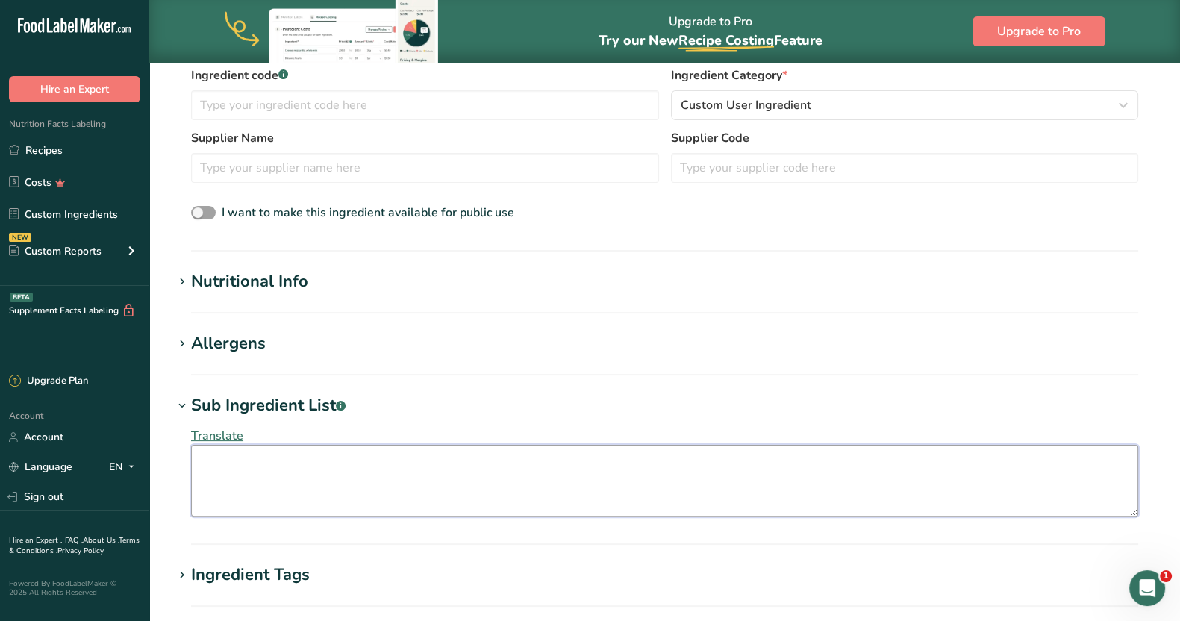
paste textarea "Spices (Oregano, Basil, Thyme, Marjoram, [PERSON_NAME], Spearmint)."
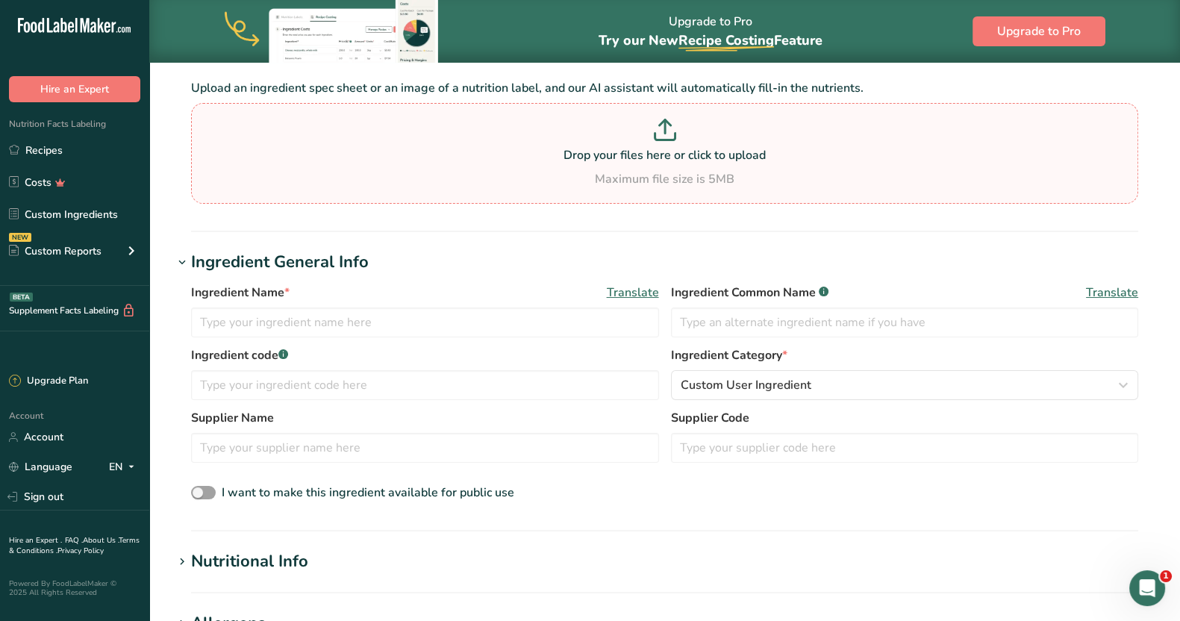
scroll to position [0, 0]
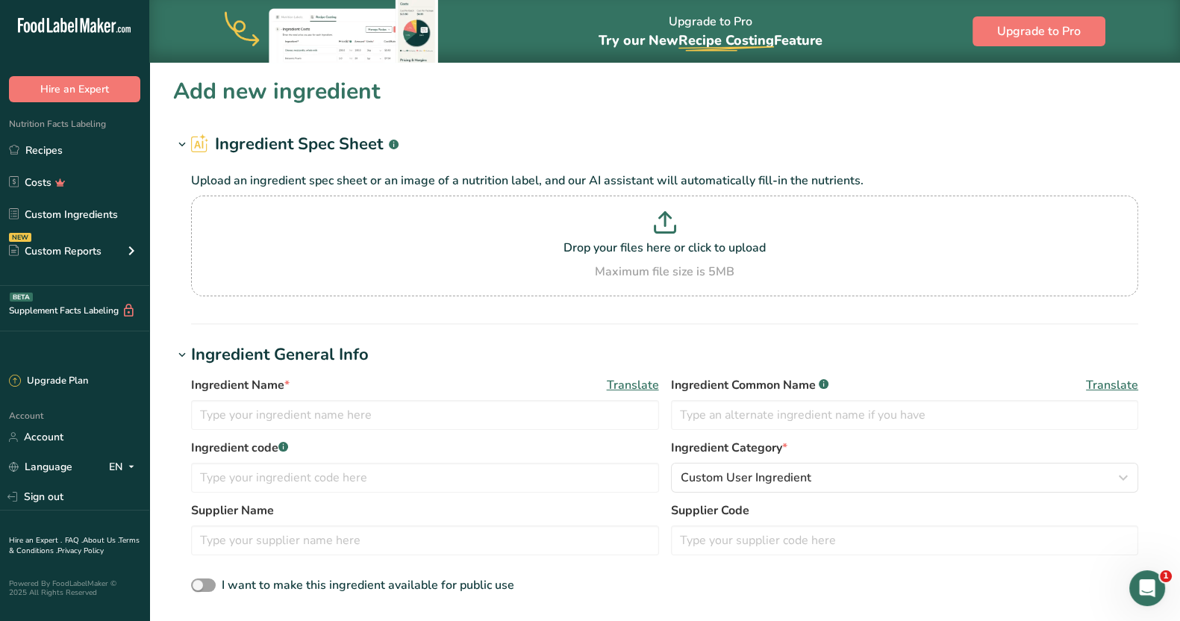
type textarea "Spices (Oregano, Basil, Thyme, Marjoram, [PERSON_NAME], Spearmint)."
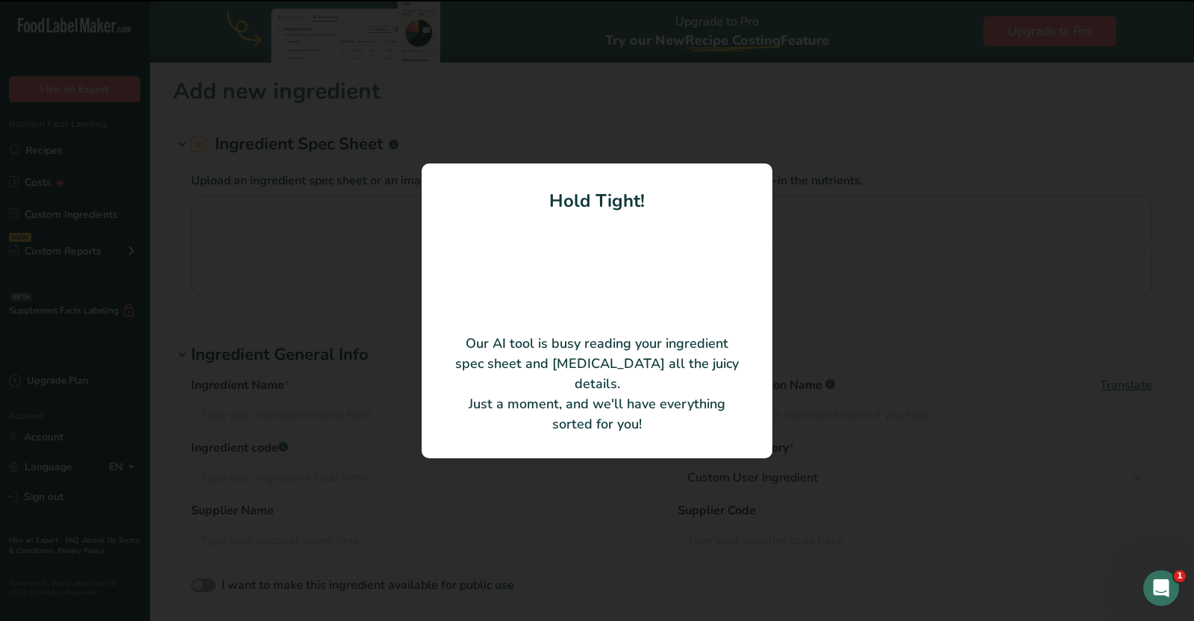
type input "Italian Seasoning"
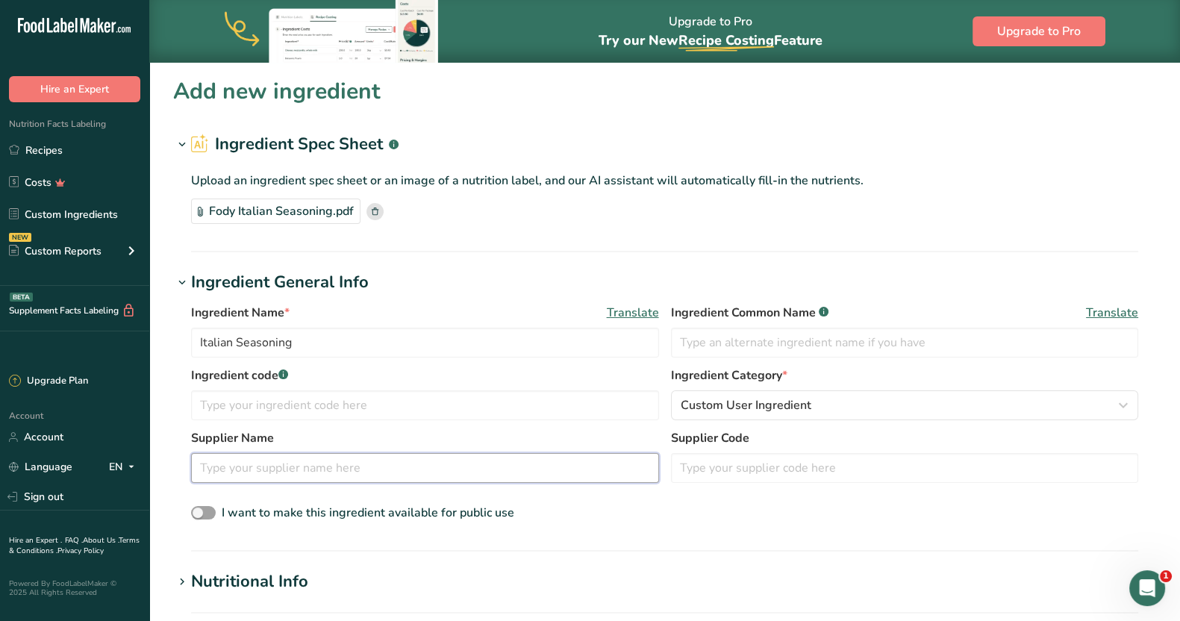
click at [384, 481] on input "text" at bounding box center [425, 468] width 468 height 30
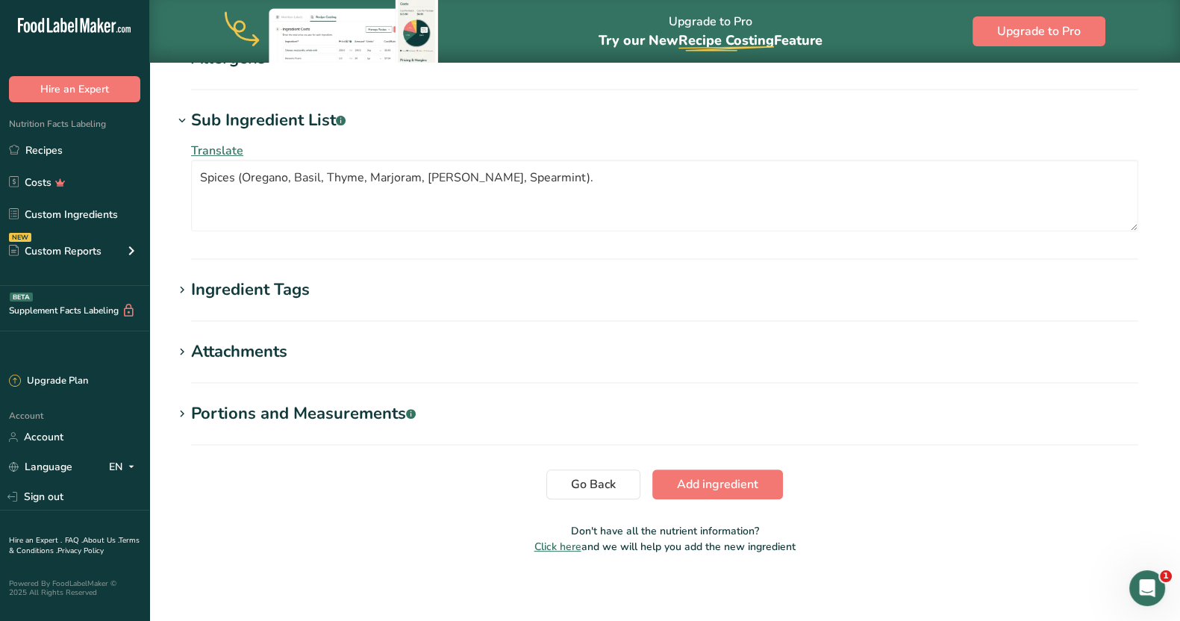
scroll to position [590, 0]
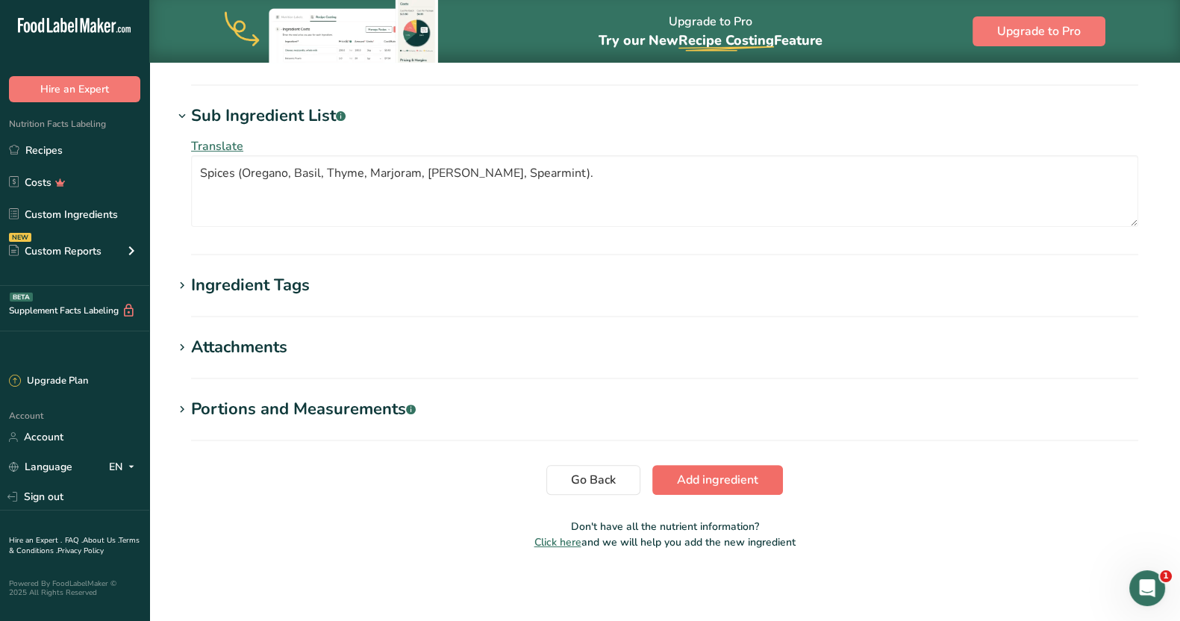
type input "Rocky Mountain Spice"
click at [584, 486] on span "Add ingredient" at bounding box center [717, 480] width 81 height 18
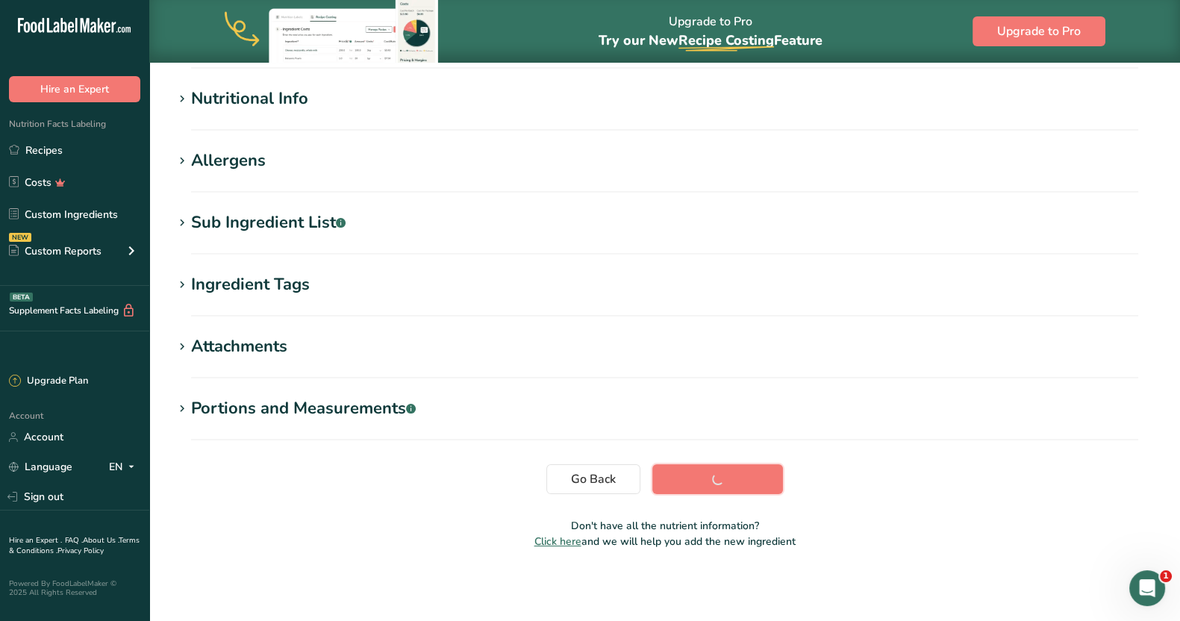
scroll to position [169, 0]
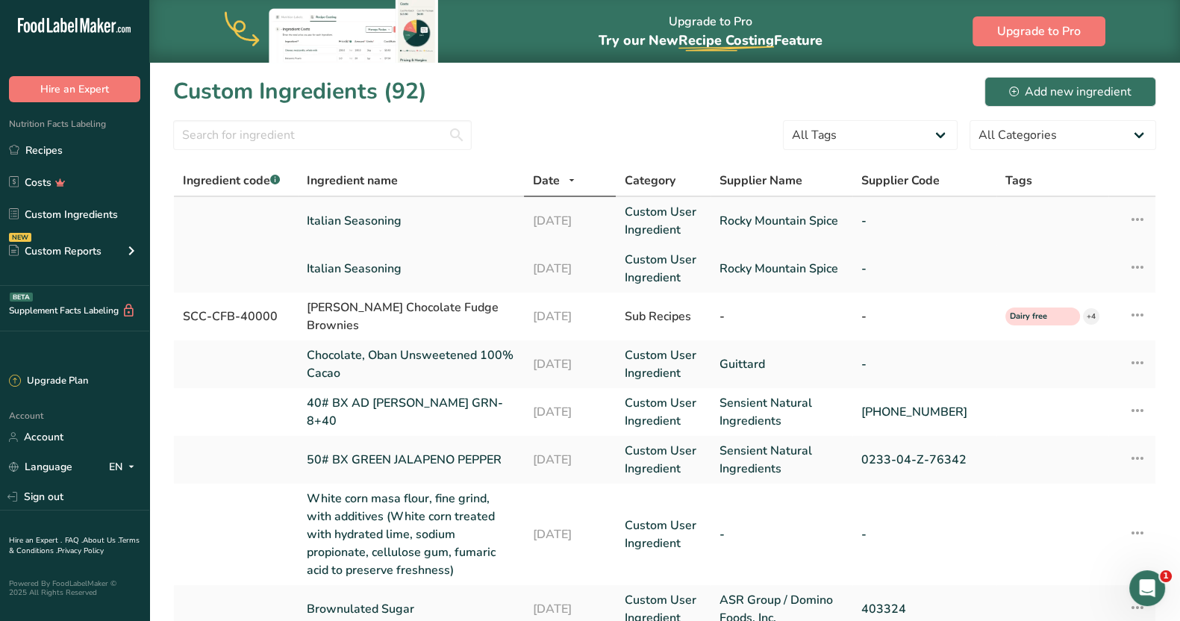
click at [584, 219] on link "Custom User Ingredient" at bounding box center [663, 221] width 77 height 36
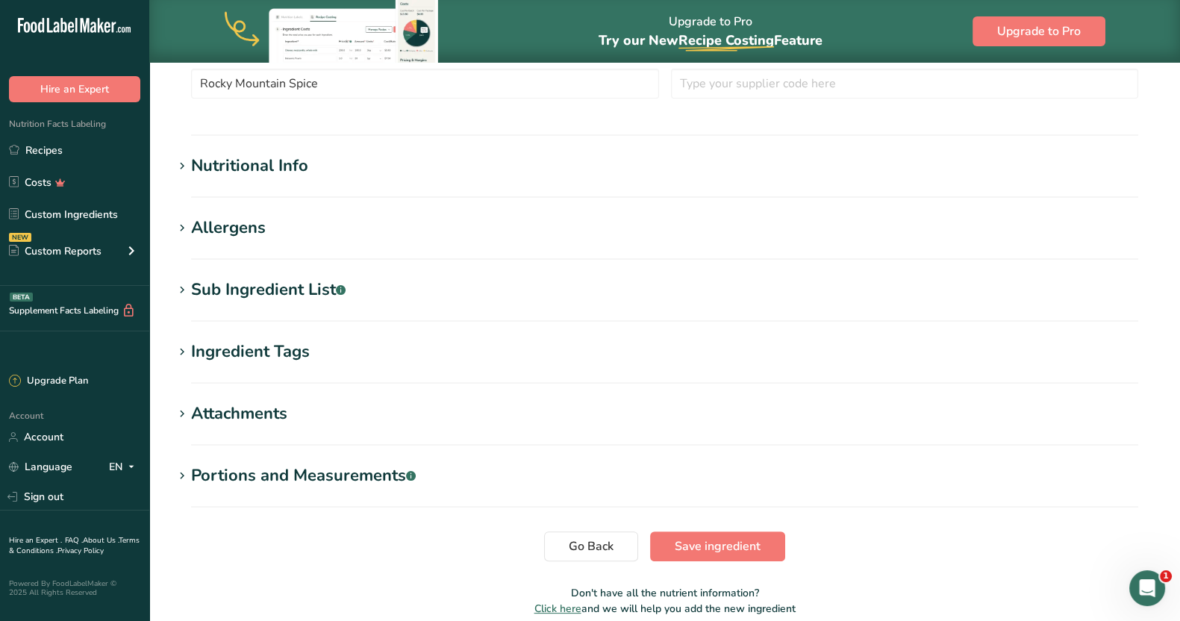
scroll to position [451, 0]
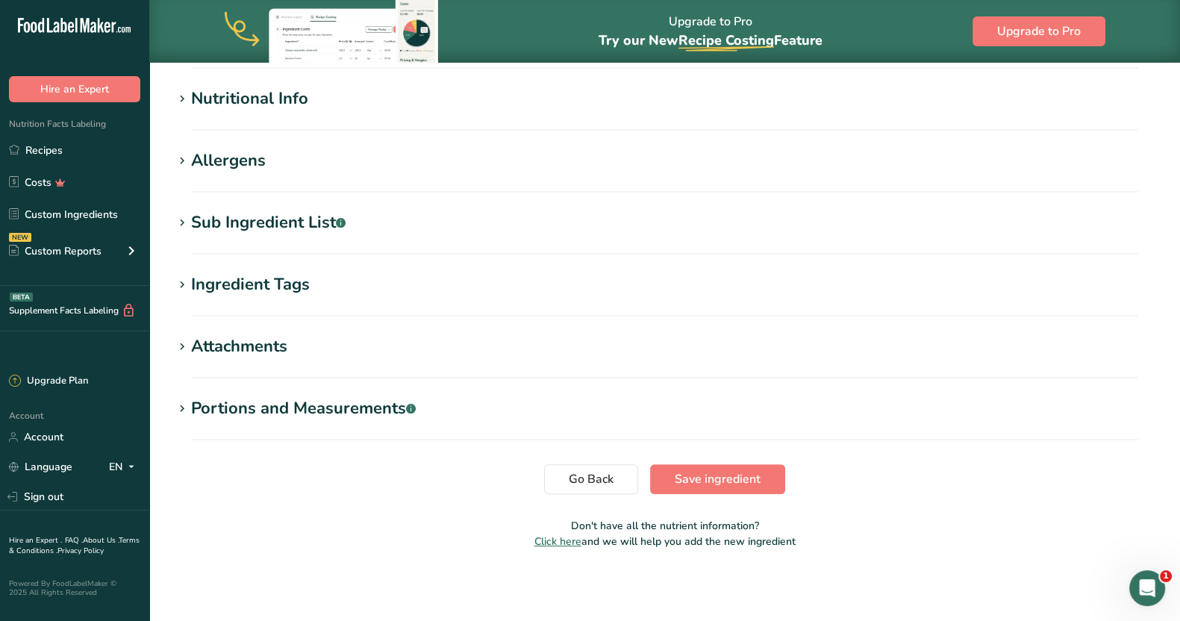
click at [194, 222] on div "Sub Ingredient List .a-a{fill:#347362;}.b-a{fill:#fff;}" at bounding box center [268, 222] width 154 height 25
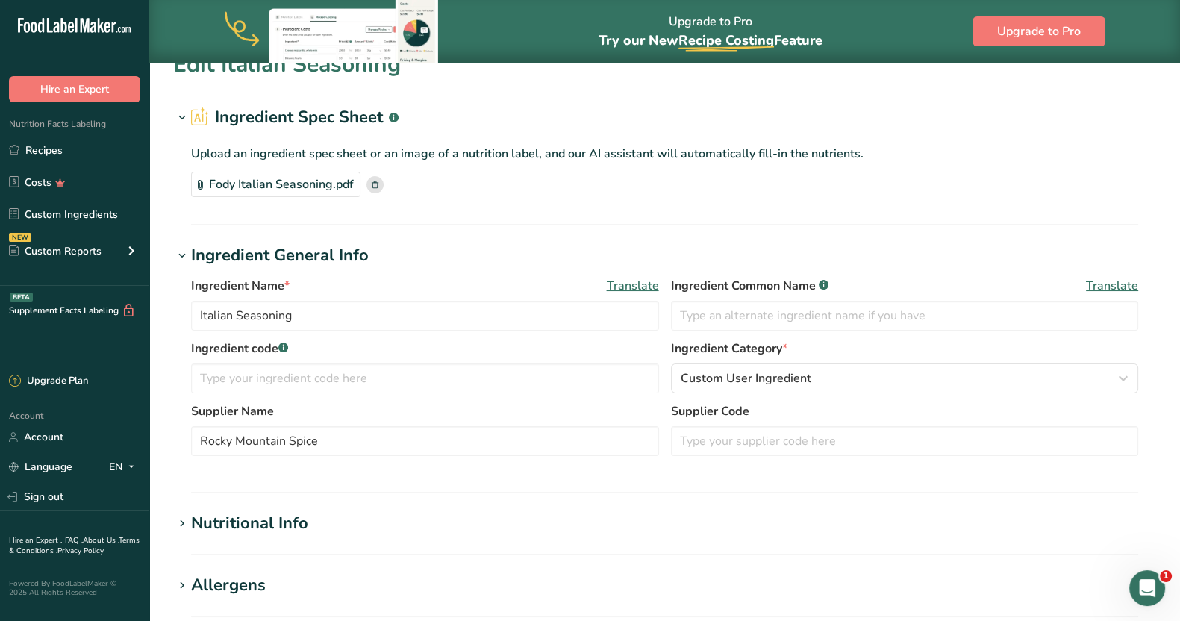
scroll to position [0, 0]
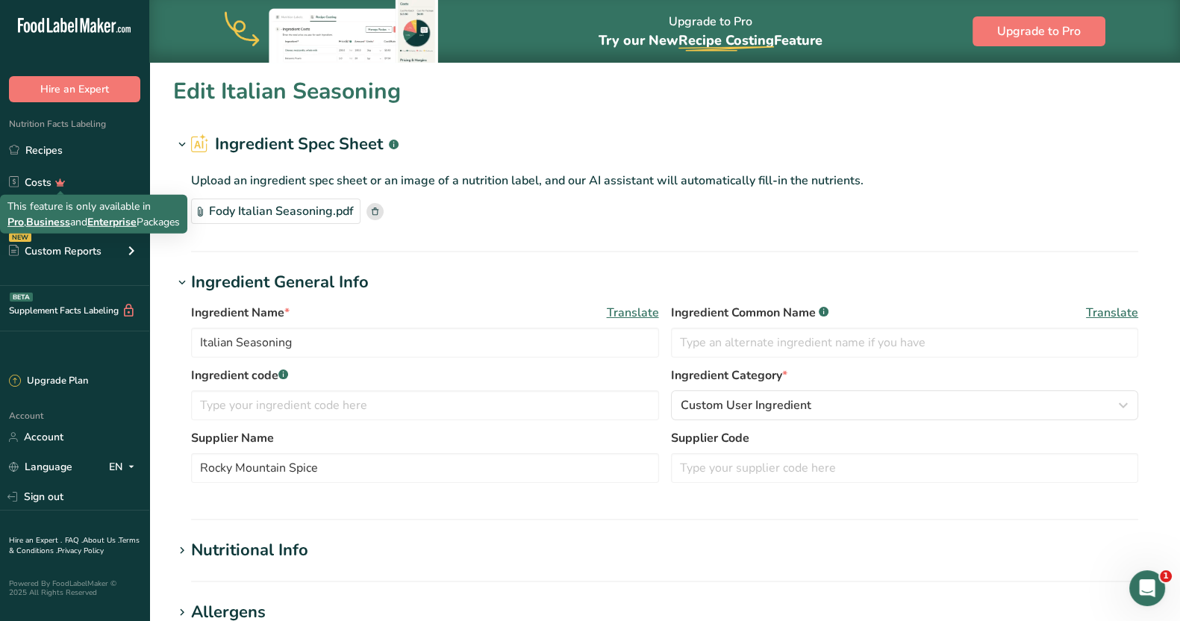
click at [75, 210] on div "This feature is only available in Pro , Business and Enterprise Packages" at bounding box center [93, 213] width 172 height 31
drag, startPoint x: 489, startPoint y: 128, endPoint x: 228, endPoint y: 180, distance: 266.4
click at [490, 128] on section "Edit Italian Seasoning Ingredient Spec Sheet .a-a{fill:#347362;}.b-a{fill:#fff;…" at bounding box center [664, 597] width 1031 height 1069
click at [60, 222] on link "Custom Ingredients" at bounding box center [74, 214] width 149 height 28
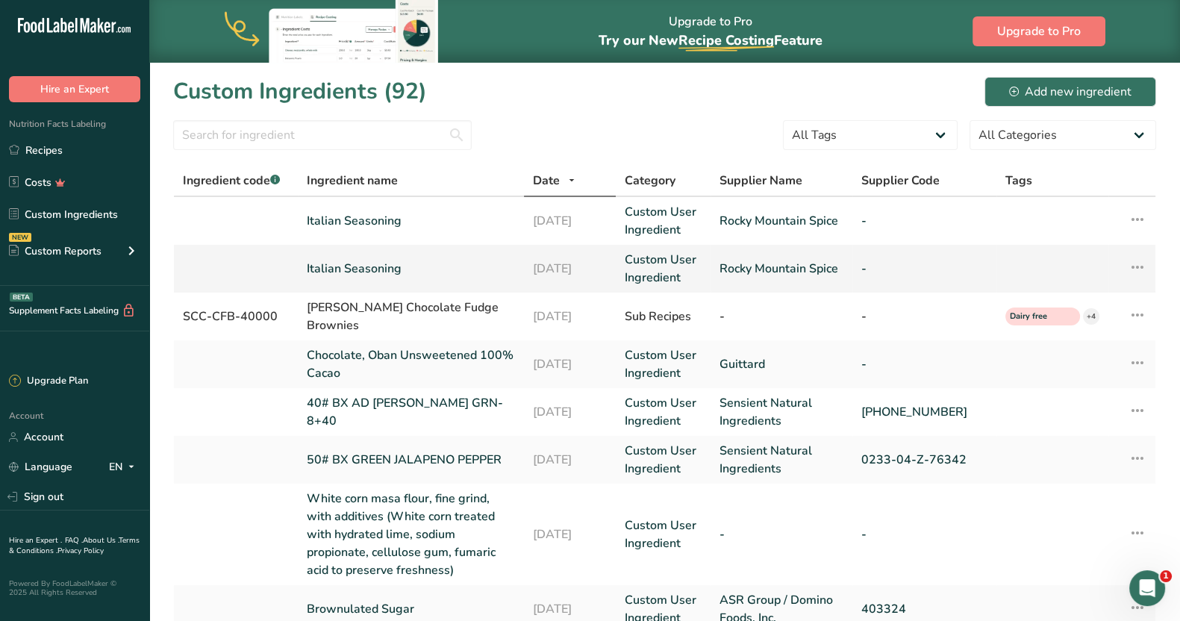
click at [370, 270] on link "Italian Seasoning" at bounding box center [411, 269] width 208 height 18
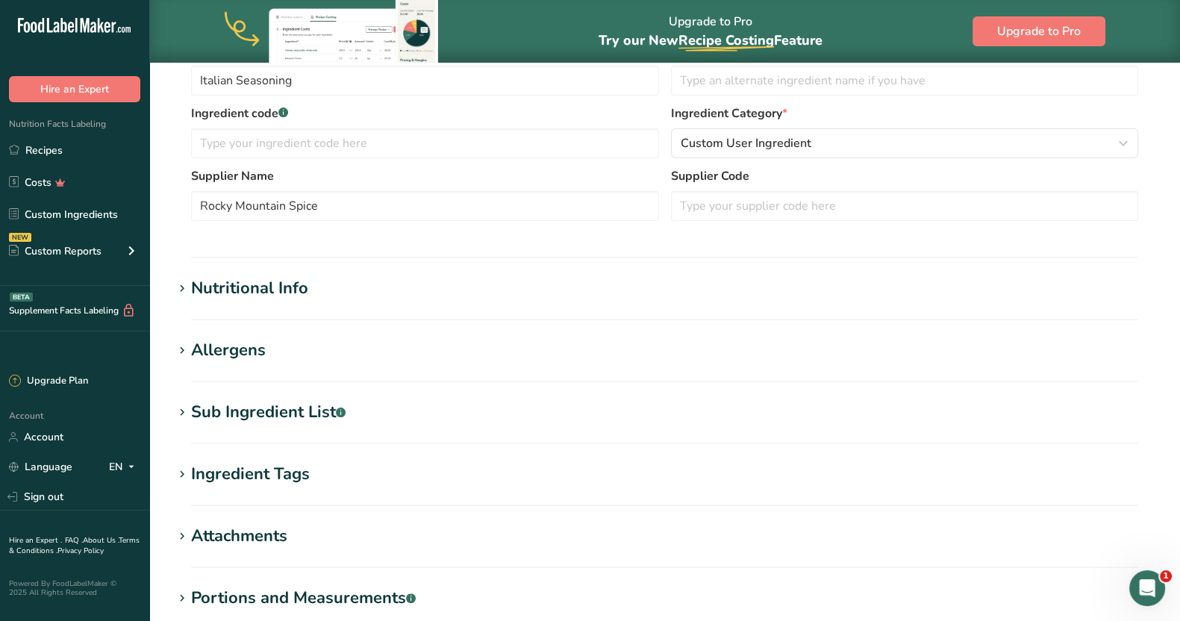
scroll to position [372, 0]
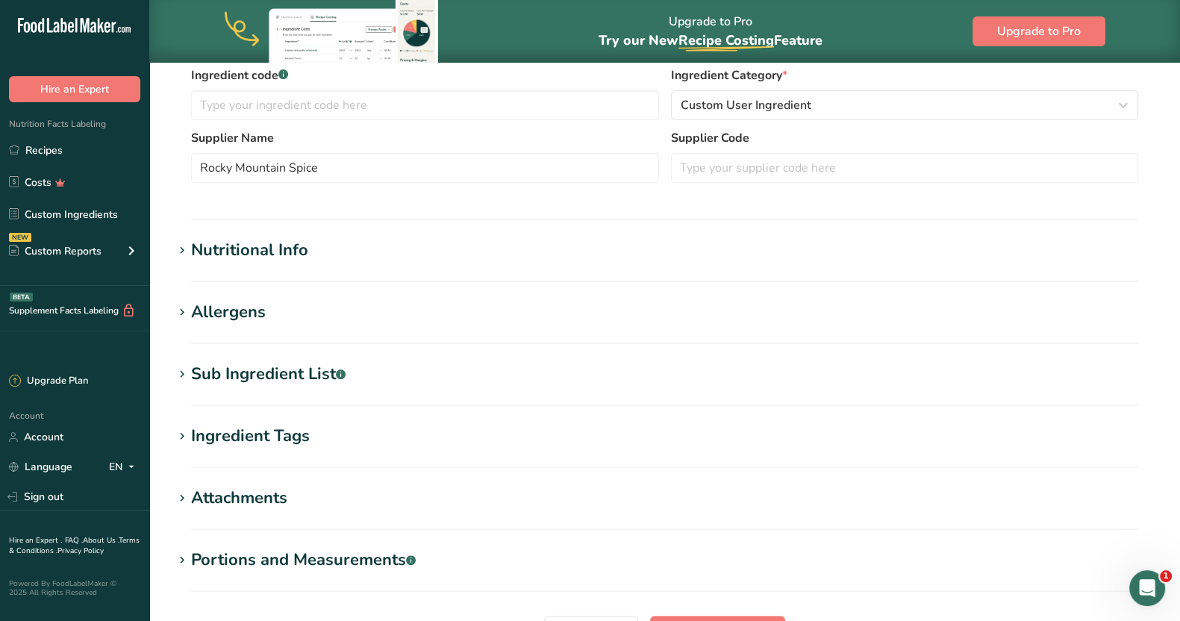
click at [302, 390] on section "Sub Ingredient List .a-a{fill:#347362;}.b-a{fill:#fff;} Translate Spices (Orega…" at bounding box center [664, 384] width 983 height 44
click at [301, 374] on div "Sub Ingredient List .a-a{fill:#347362;}.b-a{fill:#fff;}" at bounding box center [268, 374] width 154 height 25
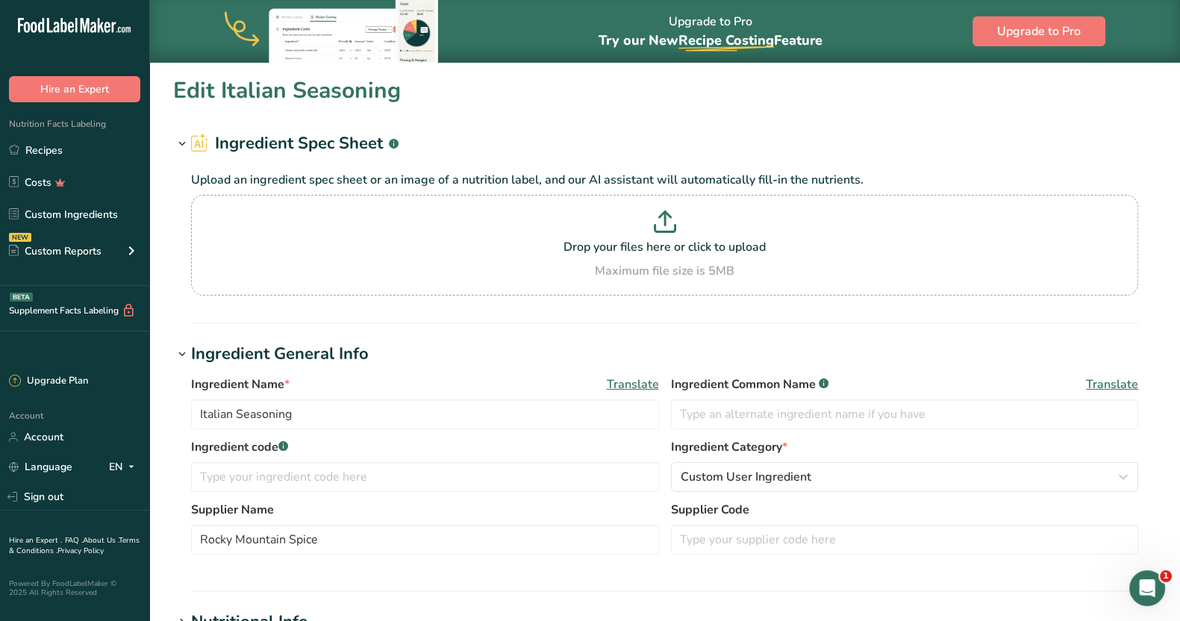
scroll to position [0, 0]
click at [39, 214] on link "Custom Ingredients" at bounding box center [74, 214] width 149 height 28
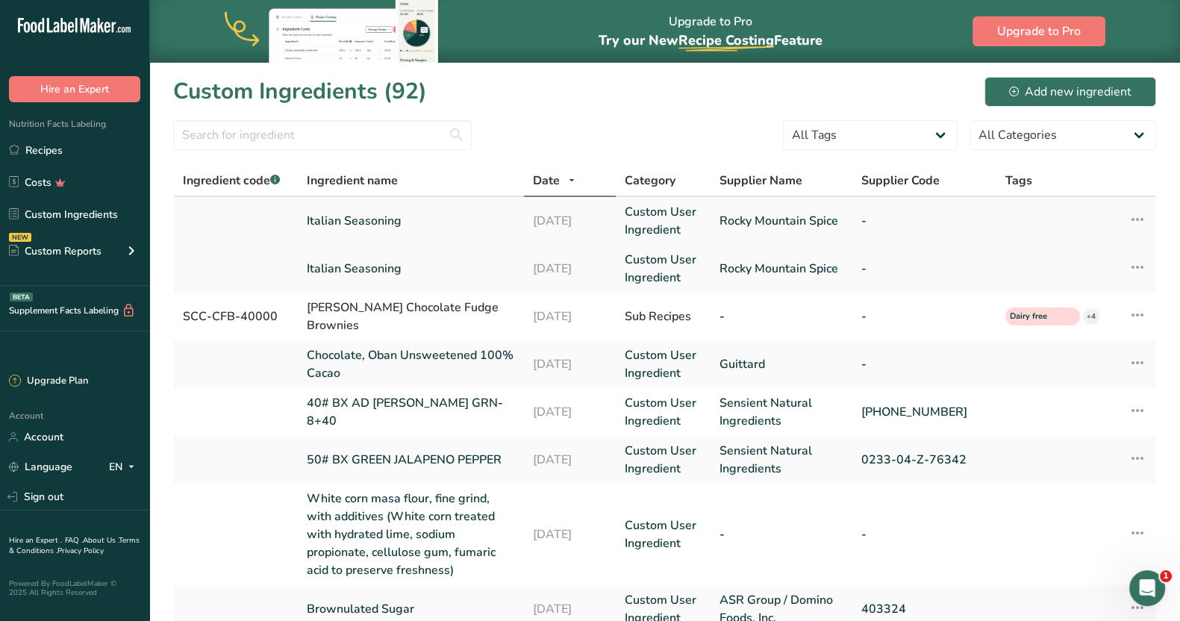
click at [584, 218] on icon at bounding box center [1137, 219] width 18 height 27
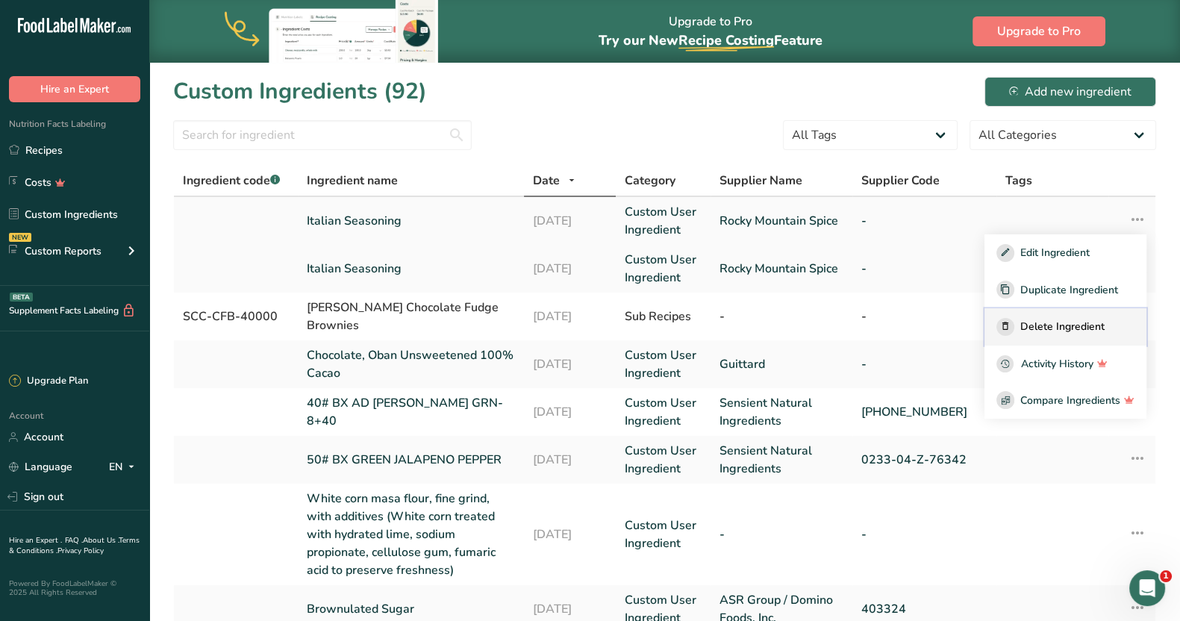
click at [584, 330] on span "Delete Ingredient" at bounding box center [1062, 327] width 84 height 16
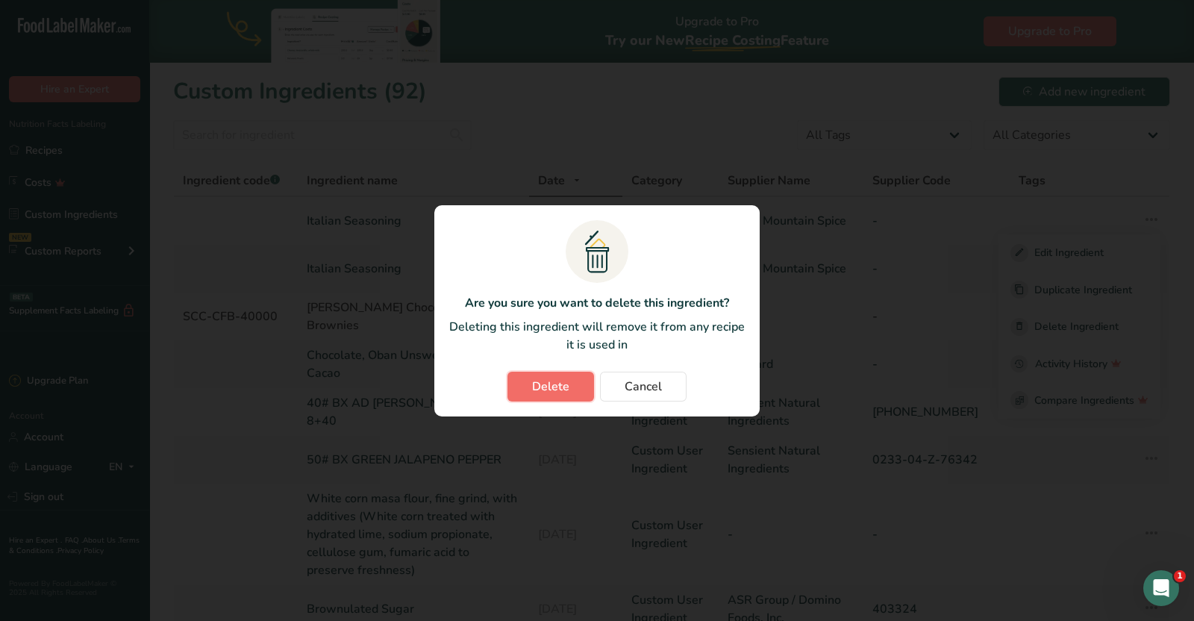
click at [543, 378] on span "Delete" at bounding box center [550, 387] width 37 height 18
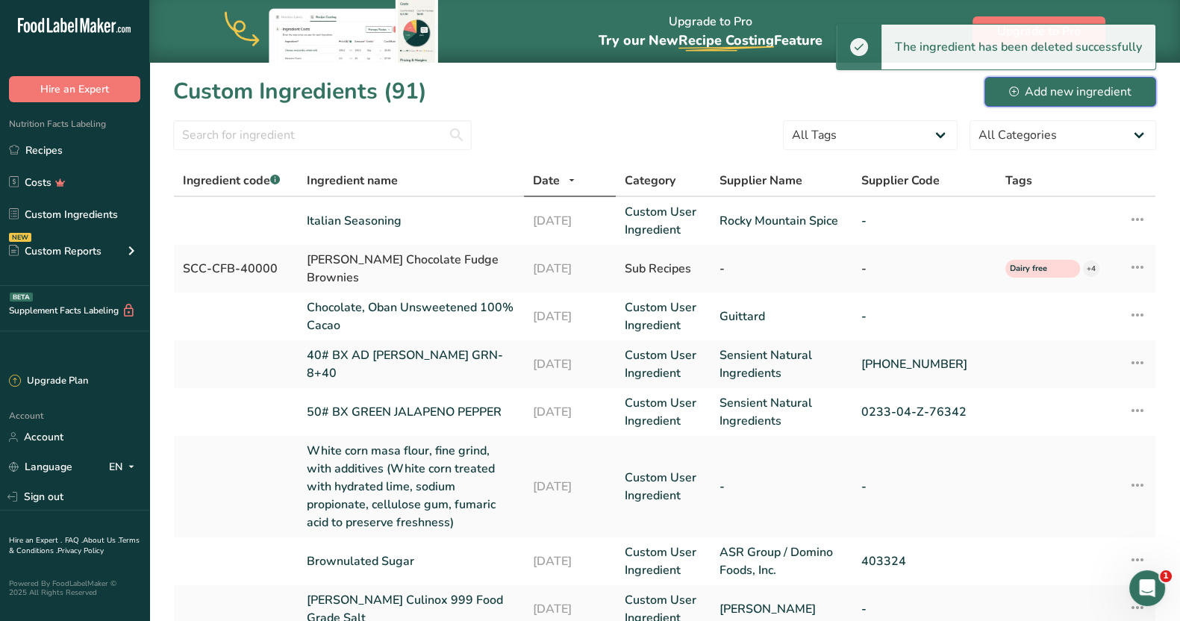
click at [584, 87] on div "Add new ingredient" at bounding box center [1070, 92] width 122 height 18
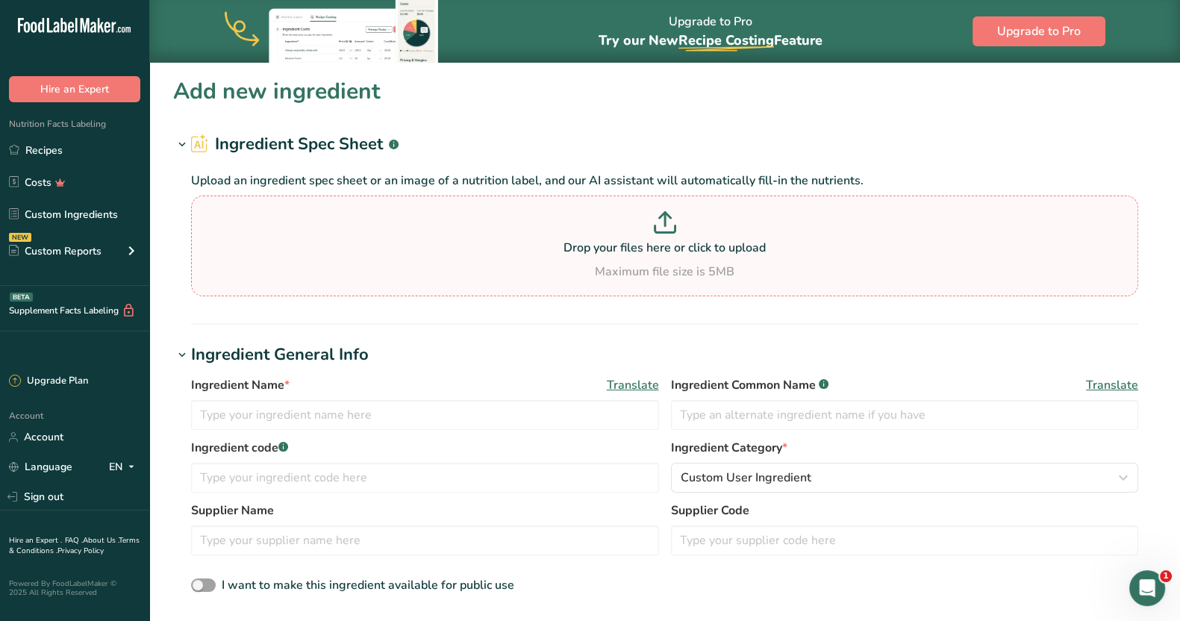
click at [584, 251] on p "Drop your files here or click to upload" at bounding box center [665, 248] width 940 height 18
click at [584, 251] on input "Drop your files here or click to upload Maximum file size is 5MB" at bounding box center [664, 246] width 947 height 101
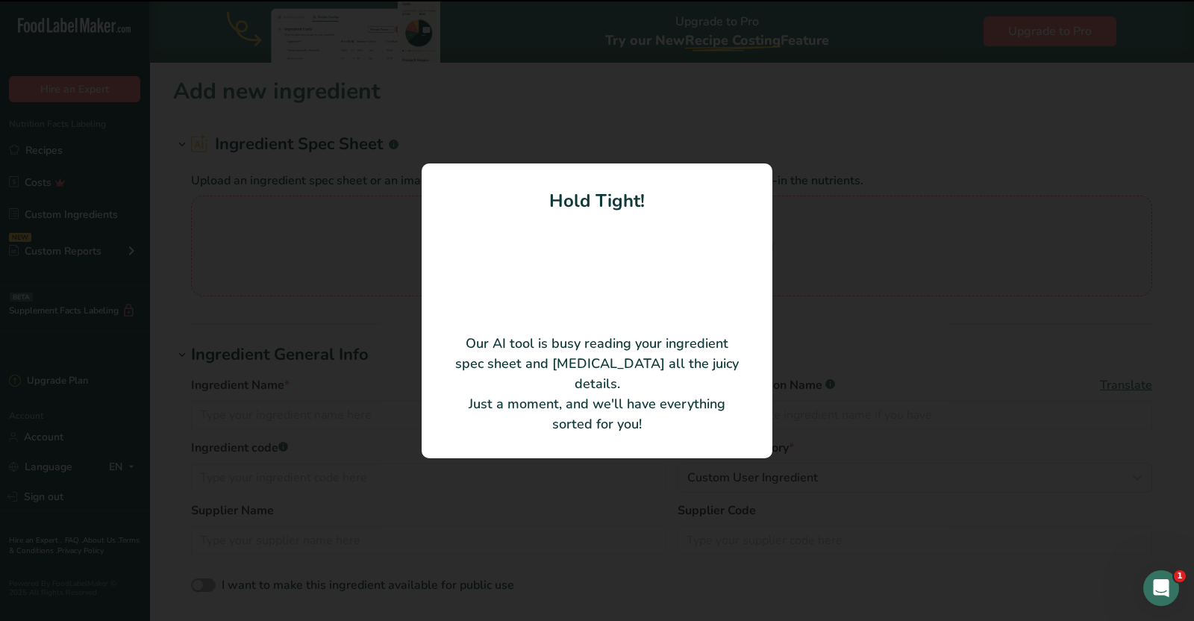
type input "[PERSON_NAME] Spice Blend"
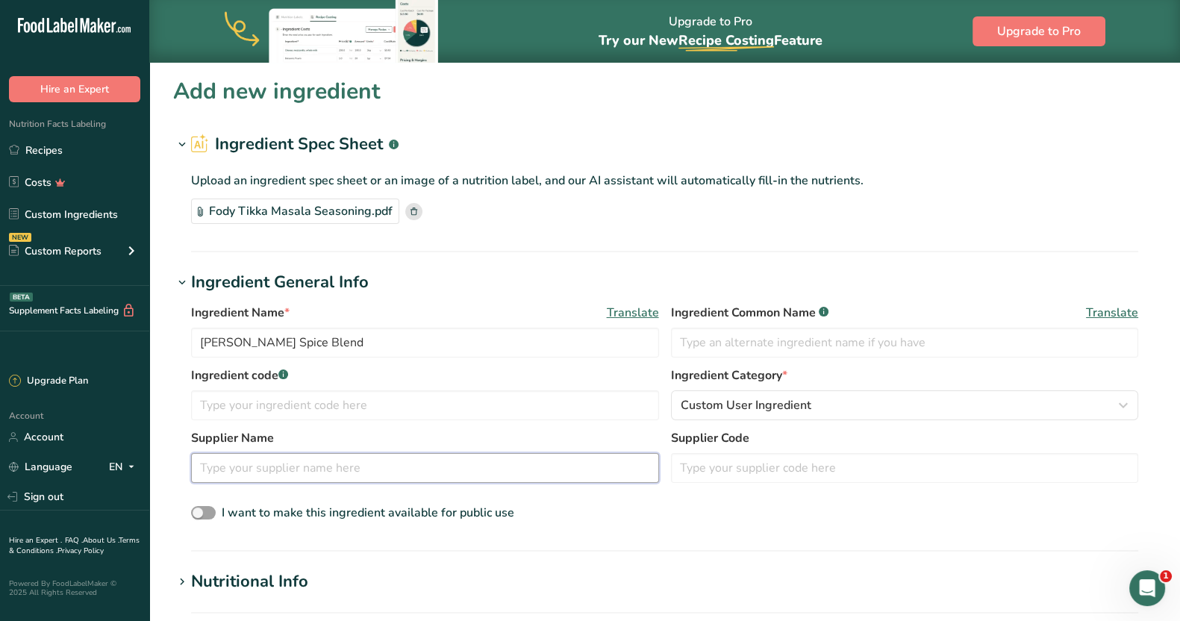
click at [354, 478] on input "text" at bounding box center [425, 468] width 468 height 30
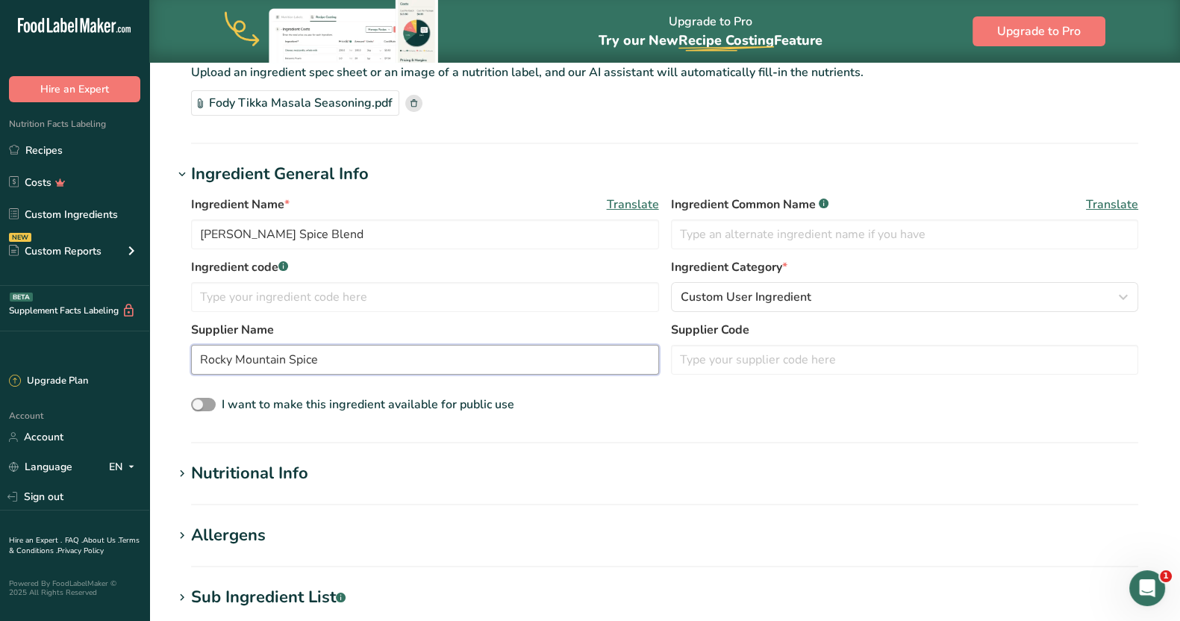
scroll to position [280, 0]
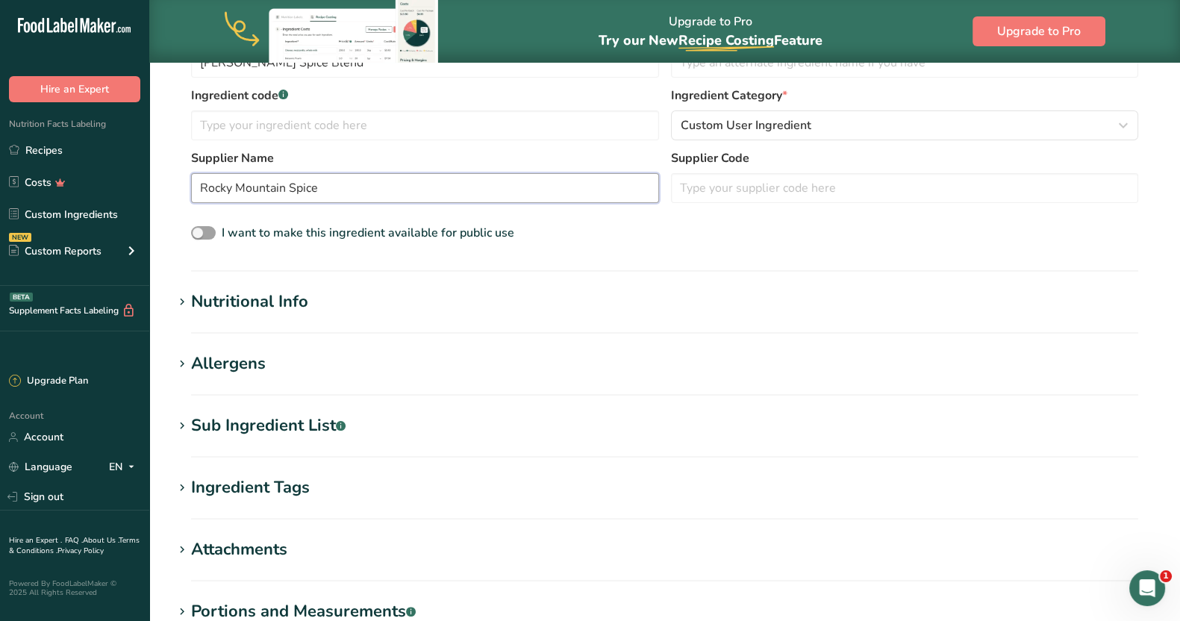
type input "Rocky Mountain Spice"
click at [243, 422] on div "Sub Ingredient List .a-a{fill:#347362;}.b-a{fill:#fff;}" at bounding box center [268, 425] width 154 height 25
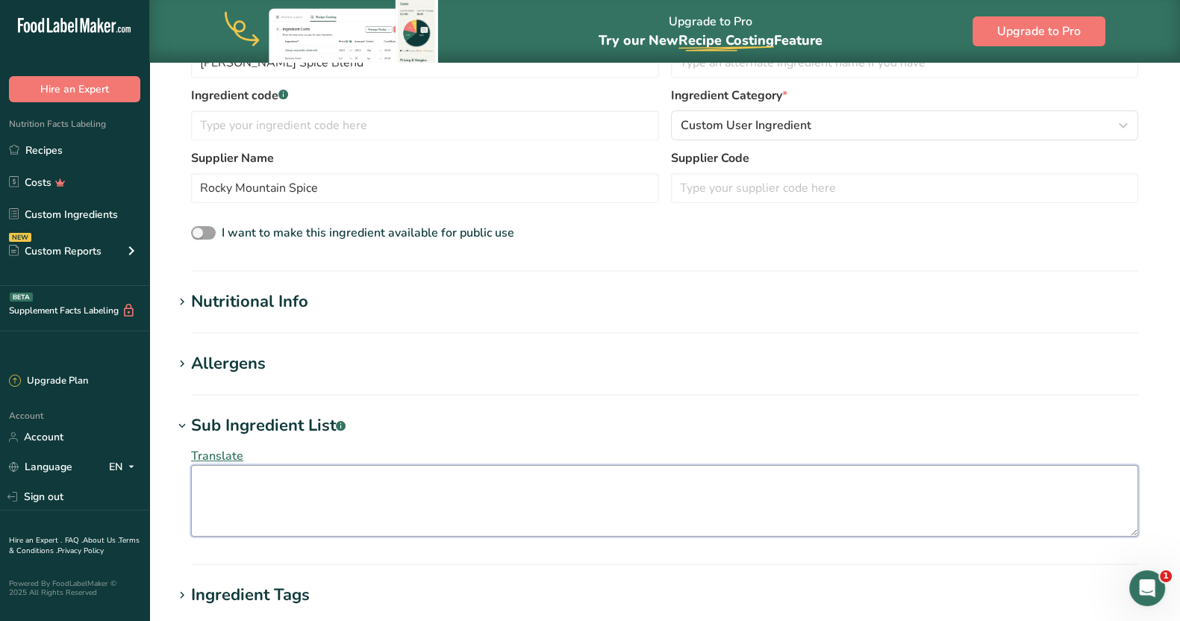
click at [409, 497] on textarea at bounding box center [664, 501] width 947 height 72
paste textarea "Spices (Cumin, Coriander, Fennel, Cinnamon, Star Anise, Clove, Cardamon, Nutmeg…"
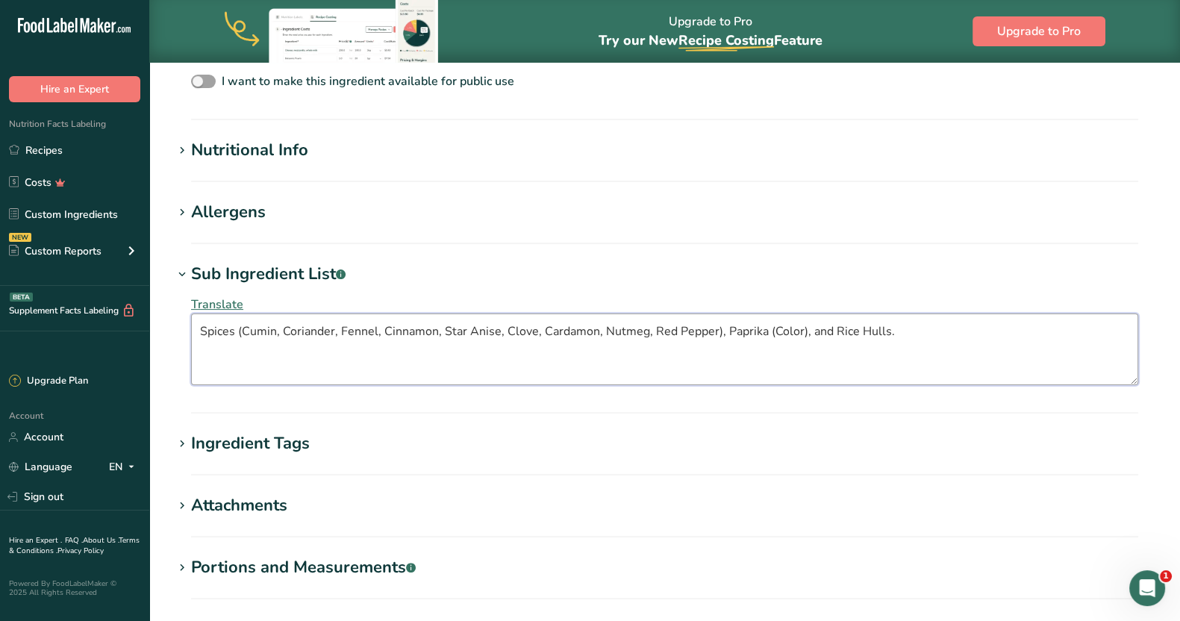
scroll to position [590, 0]
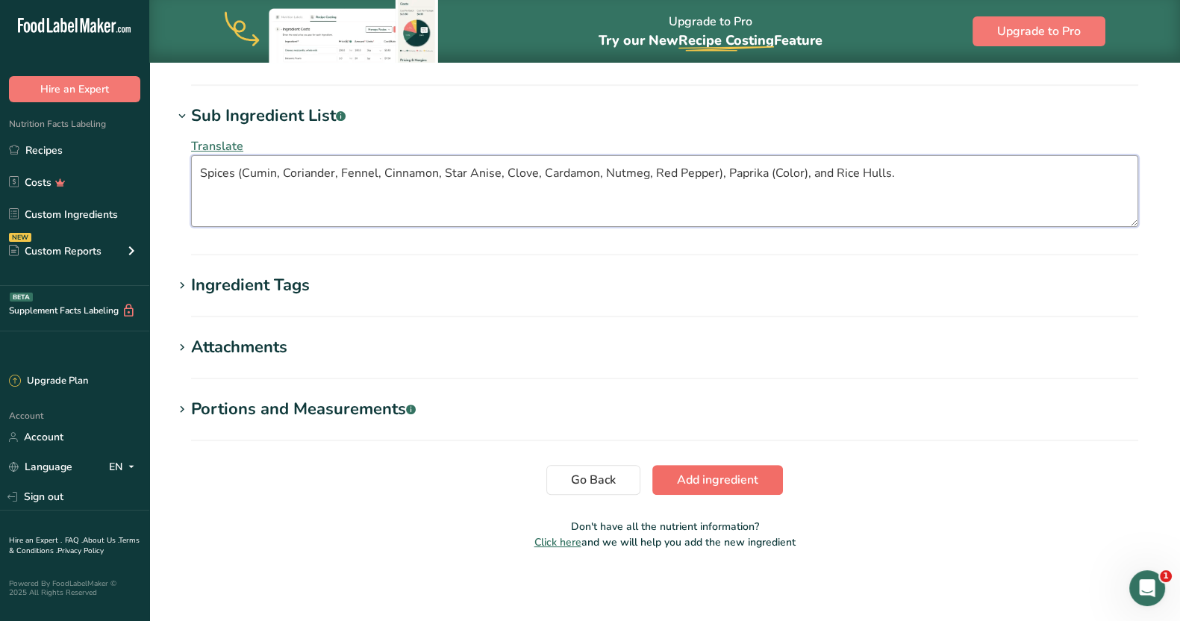
type textarea "Spices (Cumin, Coriander, Fennel, Cinnamon, Star Anise, Clove, Cardamon, Nutmeg…"
click at [584, 484] on span "Add ingredient" at bounding box center [717, 480] width 81 height 18
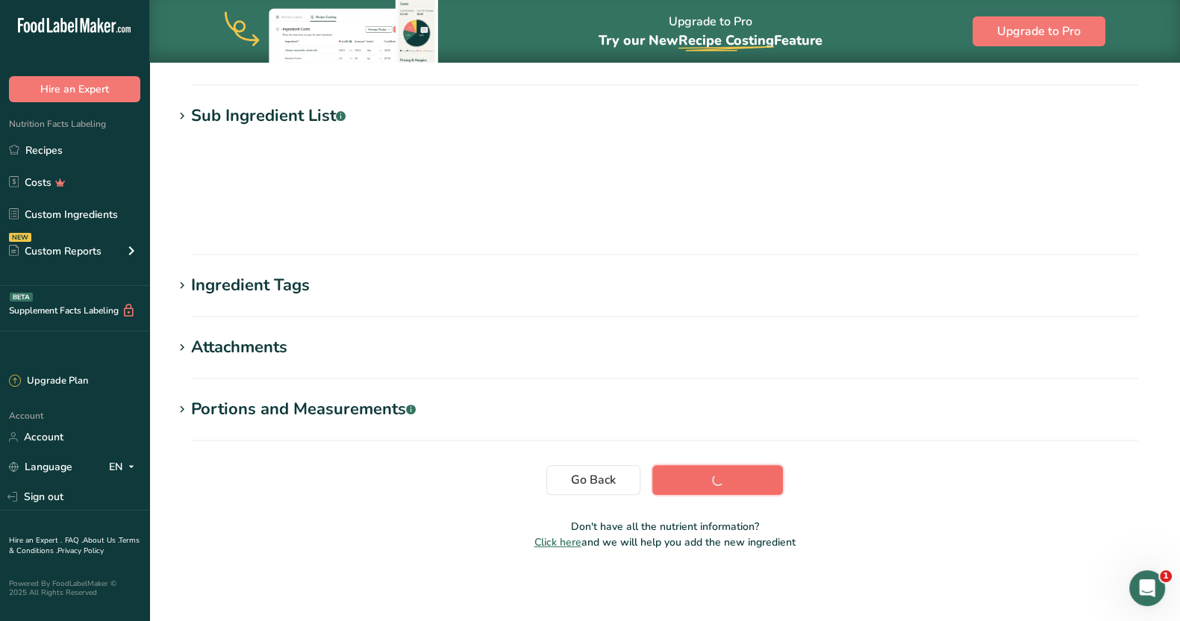
scroll to position [169, 0]
